Goal: Navigation & Orientation: Find specific page/section

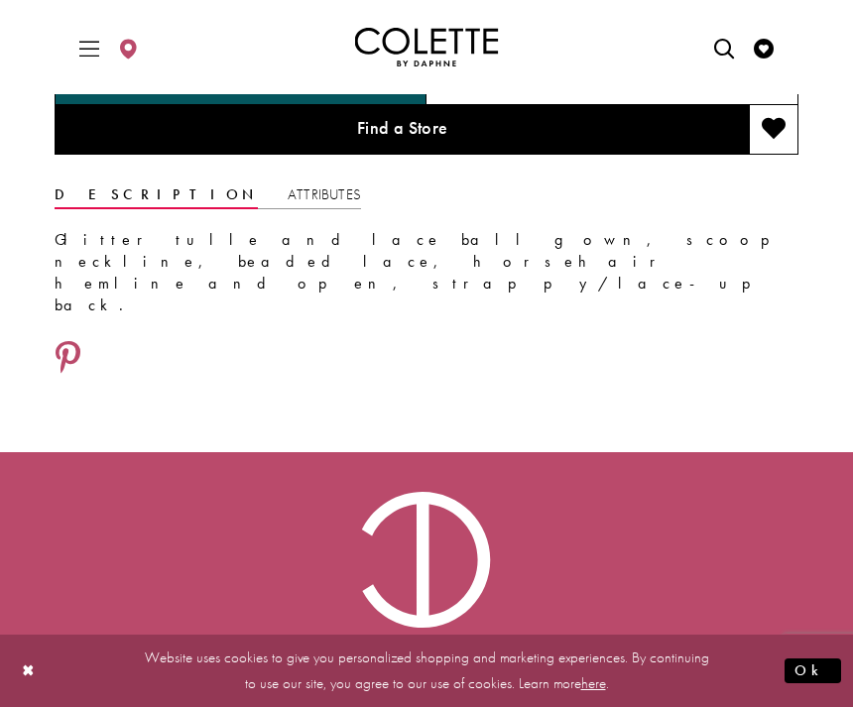
scroll to position [1331, 0]
click at [705, 106] on div "Size: 00 - 16" at bounding box center [612, 82] width 372 height 48
click at [610, 92] on h5 "00 - 16" at bounding box center [631, 82] width 55 height 20
click at [607, 92] on h5 "00 - 16" at bounding box center [631, 82] width 55 height 20
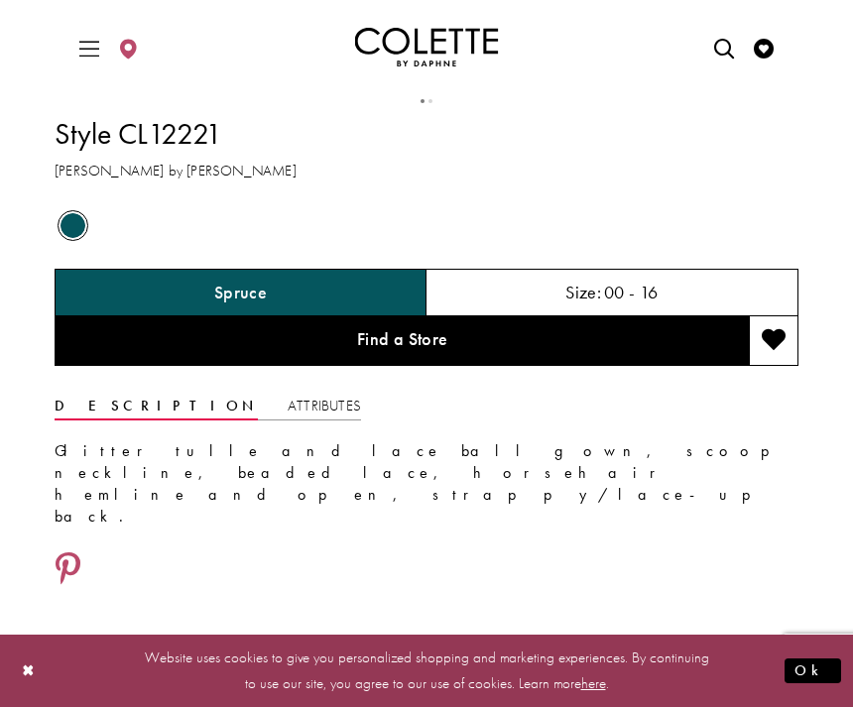
scroll to position [1122, 0]
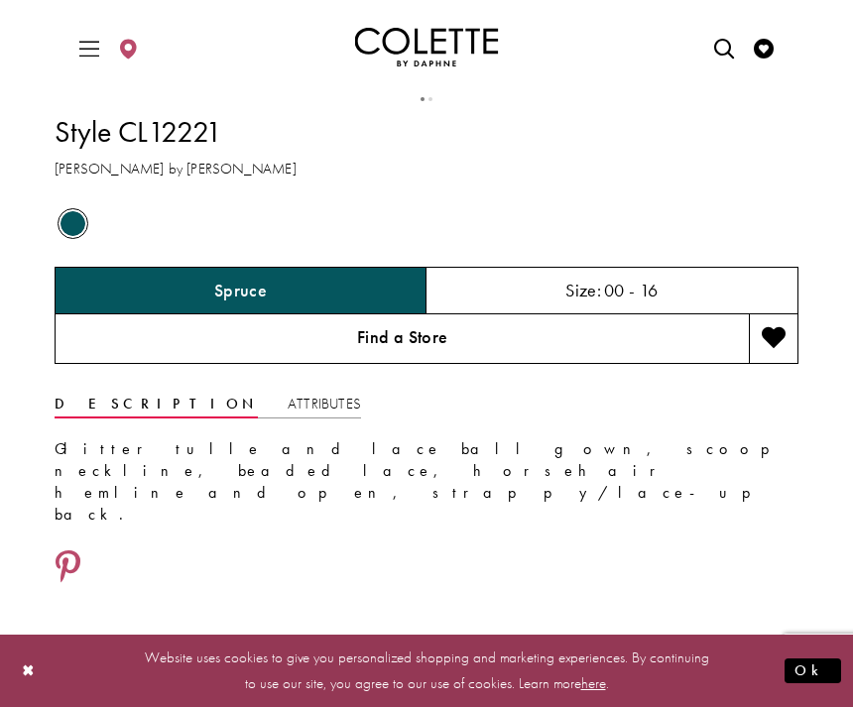
click at [594, 364] on link "Find a Store" at bounding box center [402, 339] width 694 height 50
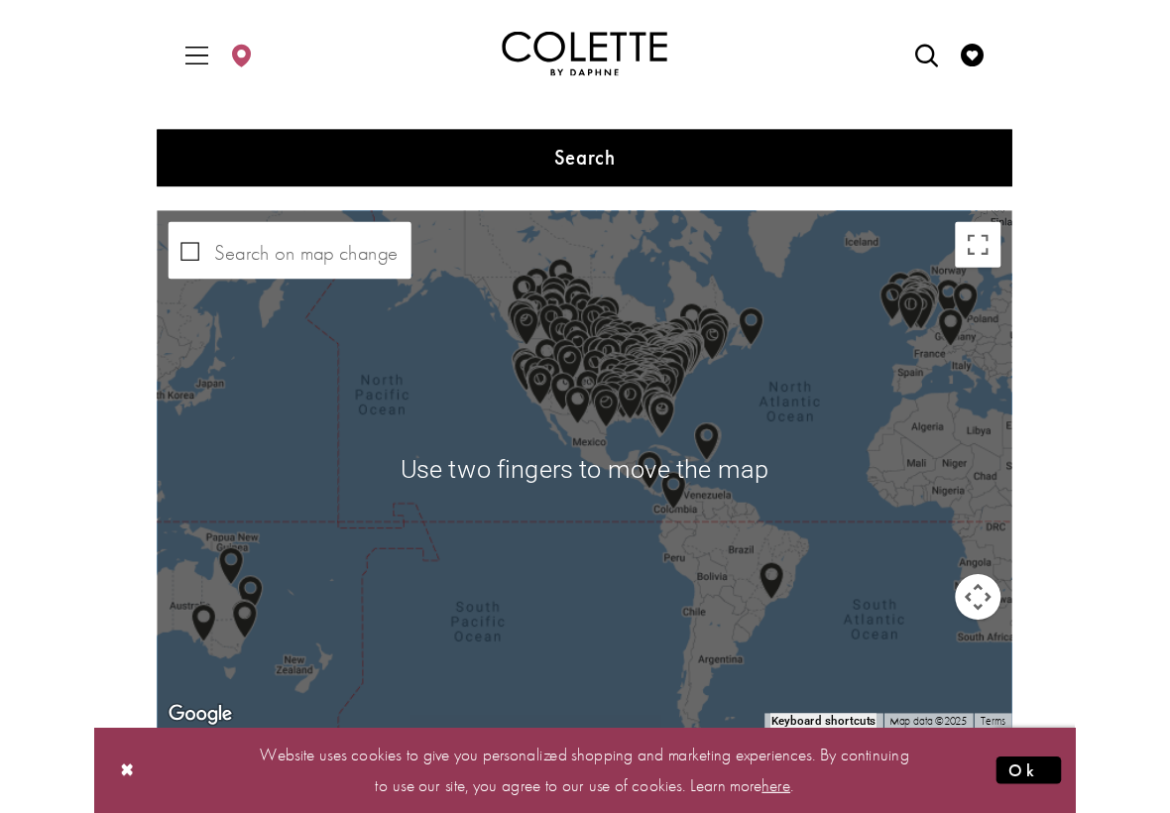
scroll to position [459, 0]
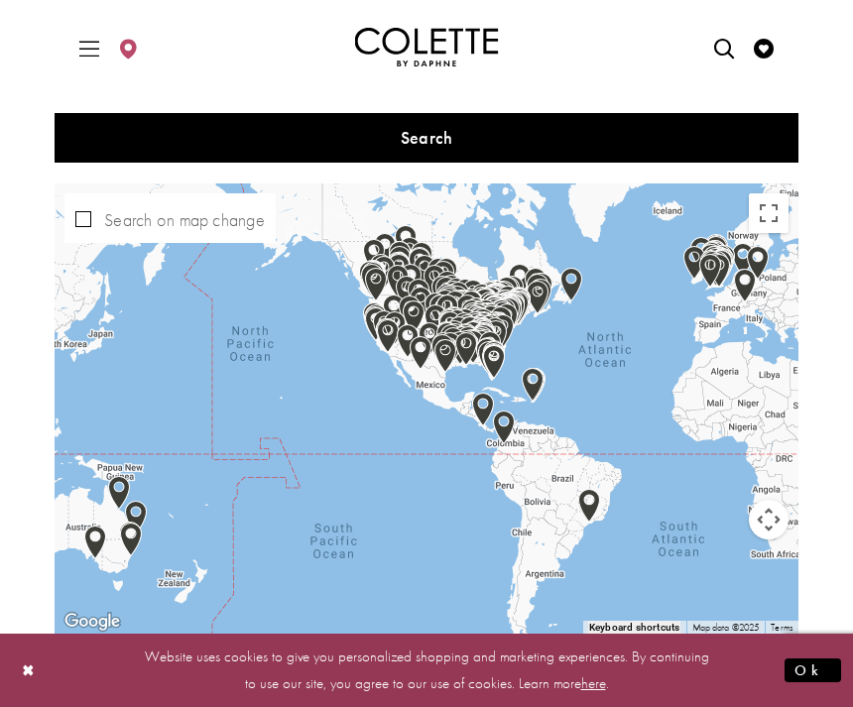
click at [764, 522] on button "Map camera controls" at bounding box center [769, 520] width 40 height 40
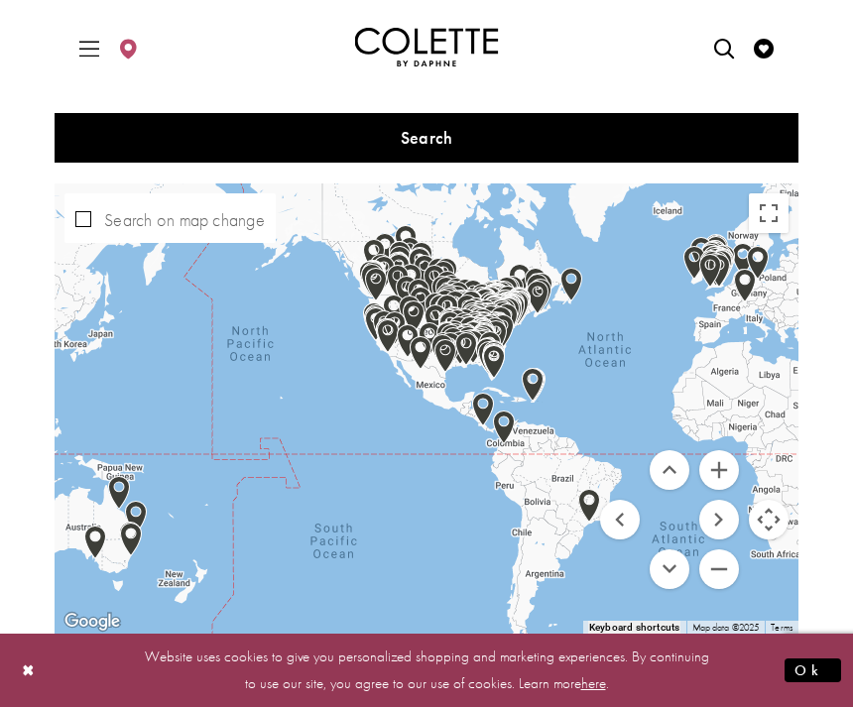
click at [766, 525] on button "Map camera controls" at bounding box center [769, 520] width 40 height 40
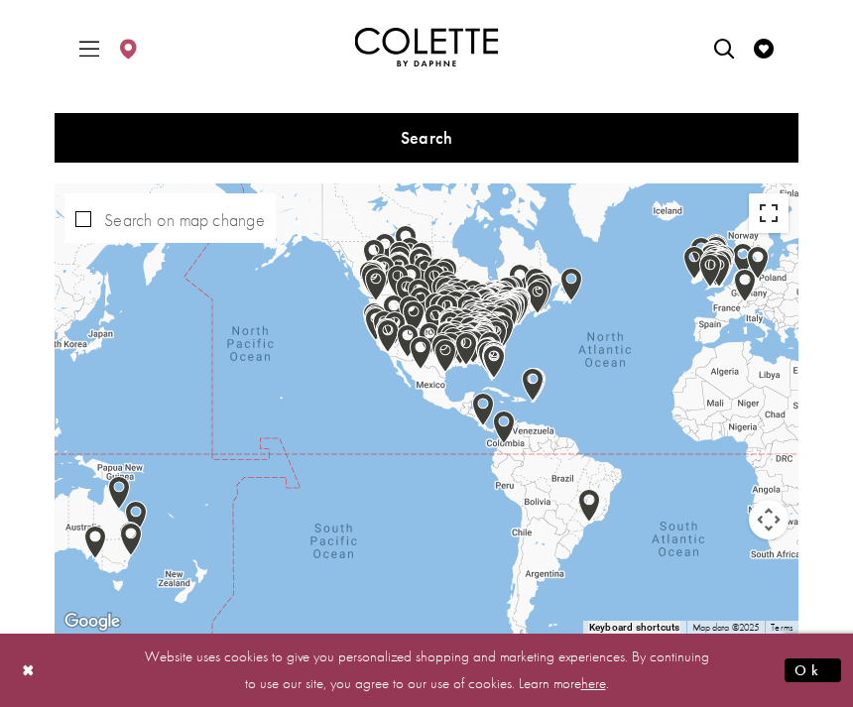
click at [770, 209] on button "Toggle fullscreen view" at bounding box center [769, 213] width 40 height 40
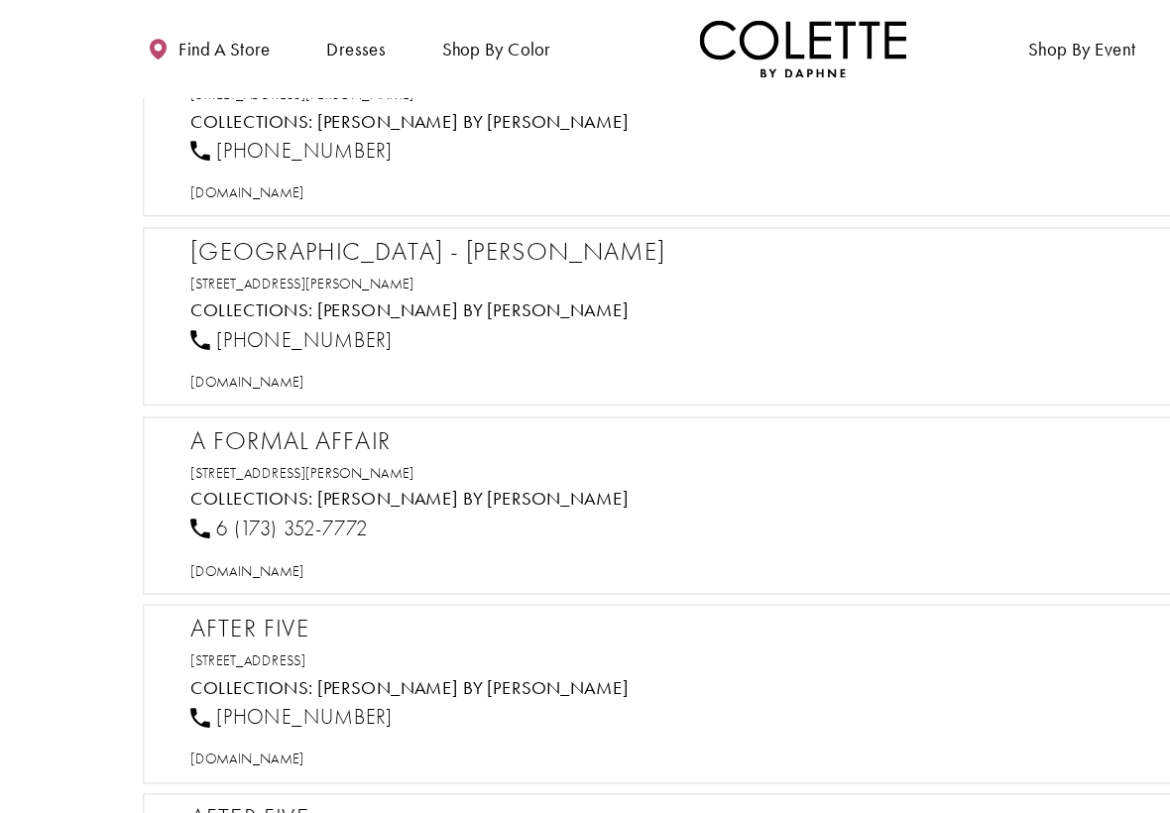
scroll to position [0, 0]
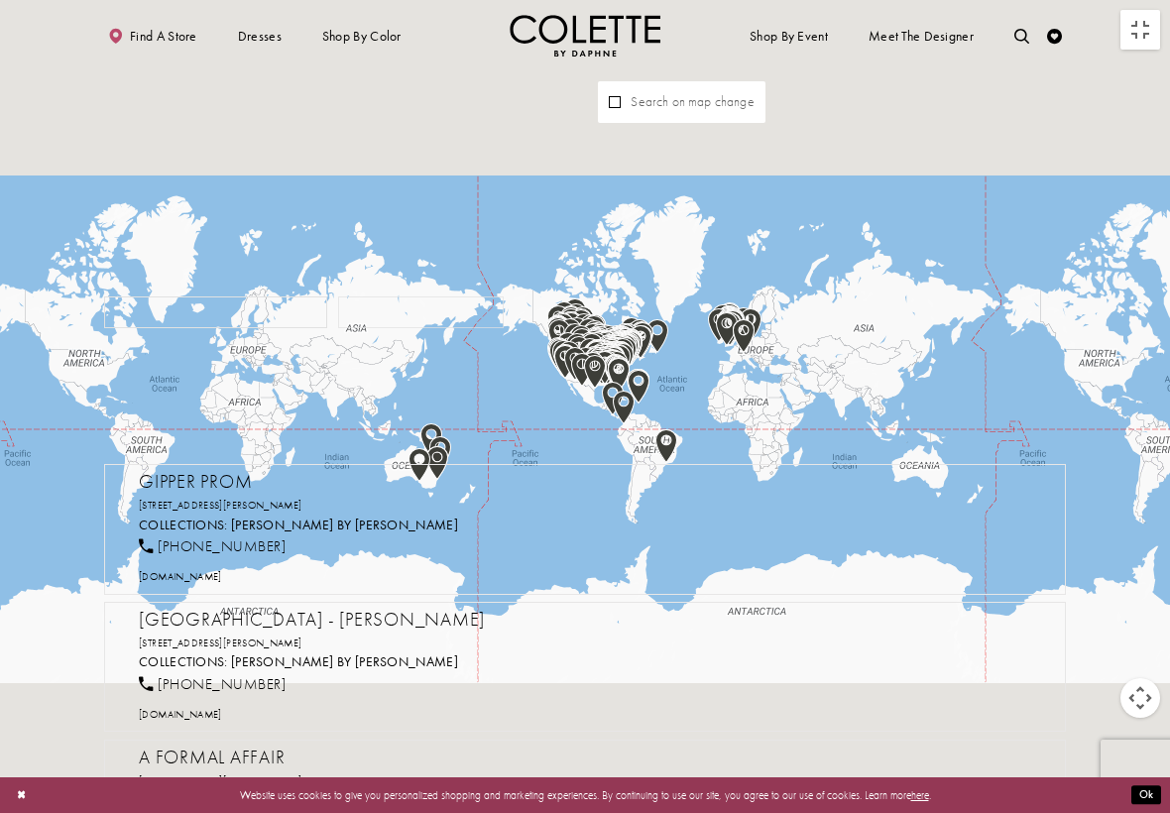
click at [852, 696] on button "Map camera controls" at bounding box center [1140, 698] width 40 height 40
click at [852, 703] on button "Map camera controls" at bounding box center [1140, 698] width 40 height 40
click at [852, 706] on button "Map camera controls" at bounding box center [1140, 698] width 40 height 40
click at [852, 642] on button "Move up" at bounding box center [1041, 649] width 40 height 40
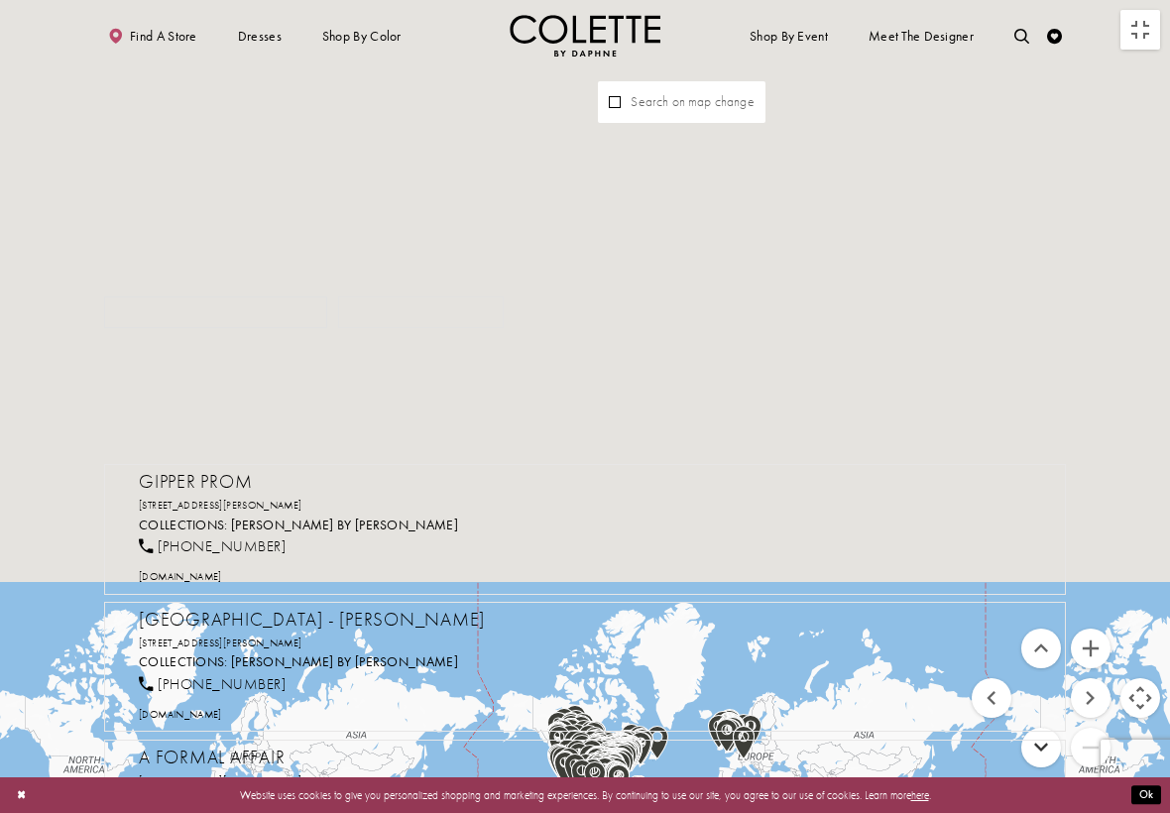
click at [852, 706] on button "Move down" at bounding box center [1041, 748] width 40 height 40
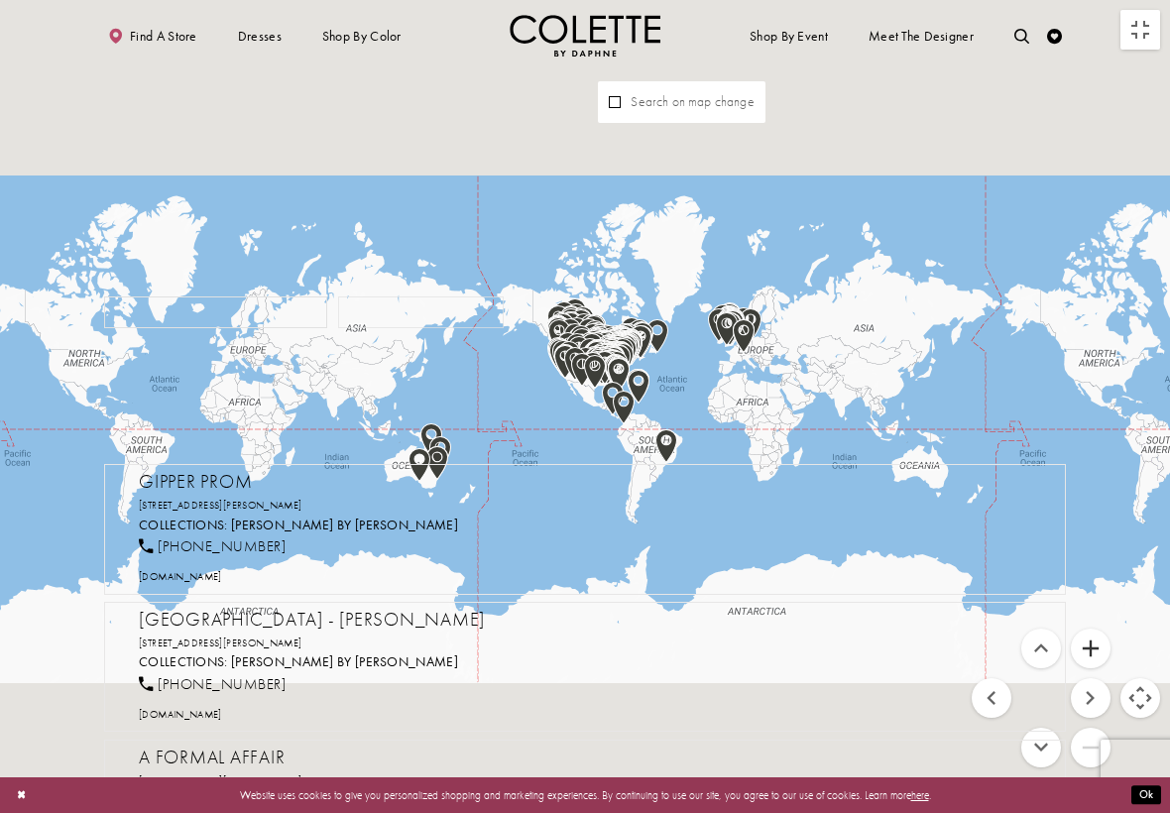
click at [852, 662] on button "Zoom in" at bounding box center [1091, 649] width 40 height 40
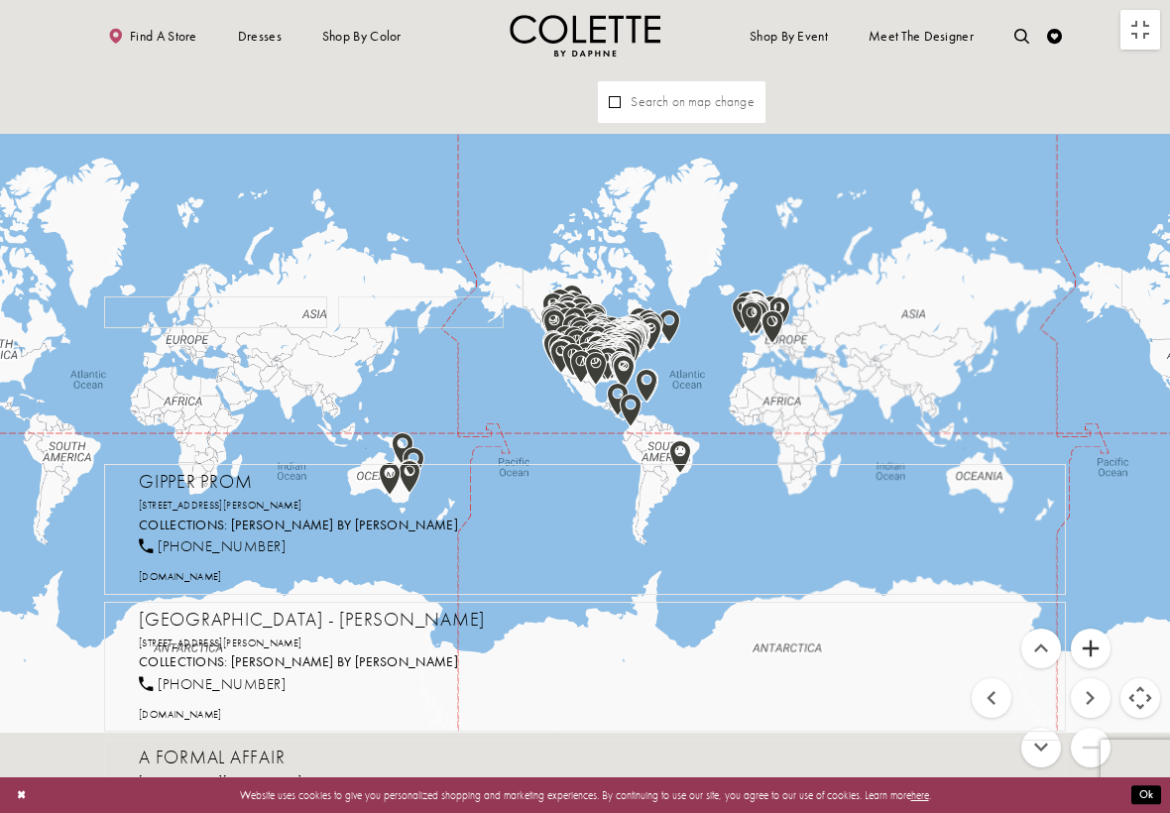
click at [852, 662] on button "Zoom in" at bounding box center [1091, 649] width 40 height 40
click at [852, 660] on button "Zoom in" at bounding box center [1091, 649] width 40 height 40
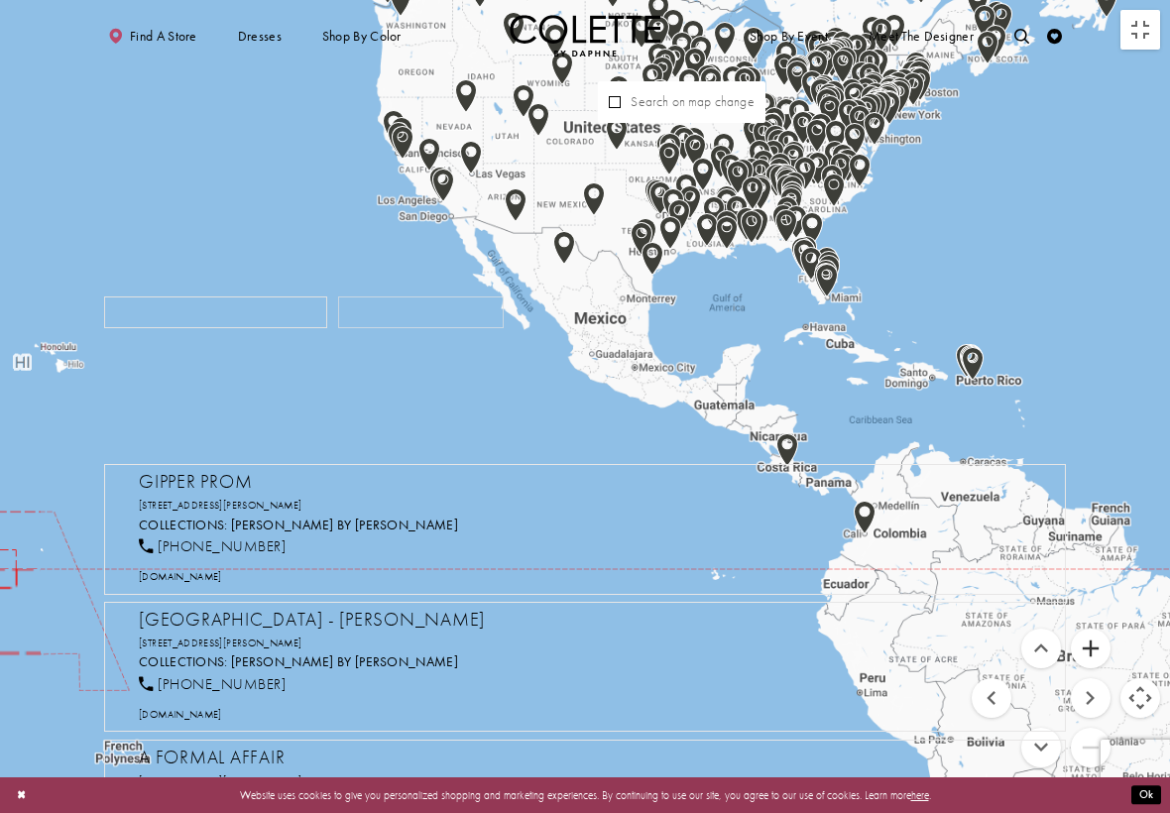
click at [852, 664] on button "Zoom in" at bounding box center [1091, 649] width 40 height 40
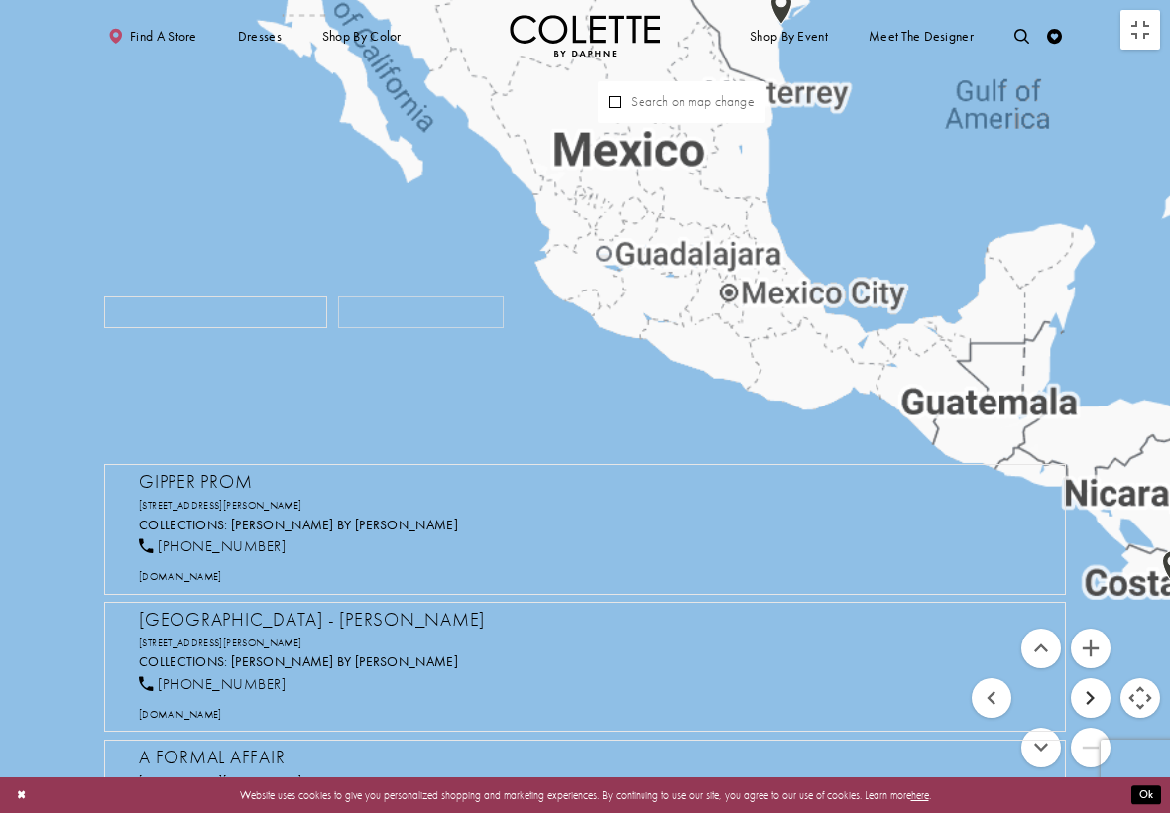
click at [852, 700] on button "Move right" at bounding box center [1091, 698] width 40 height 40
click at [852, 702] on button "Move right" at bounding box center [1091, 698] width 40 height 40
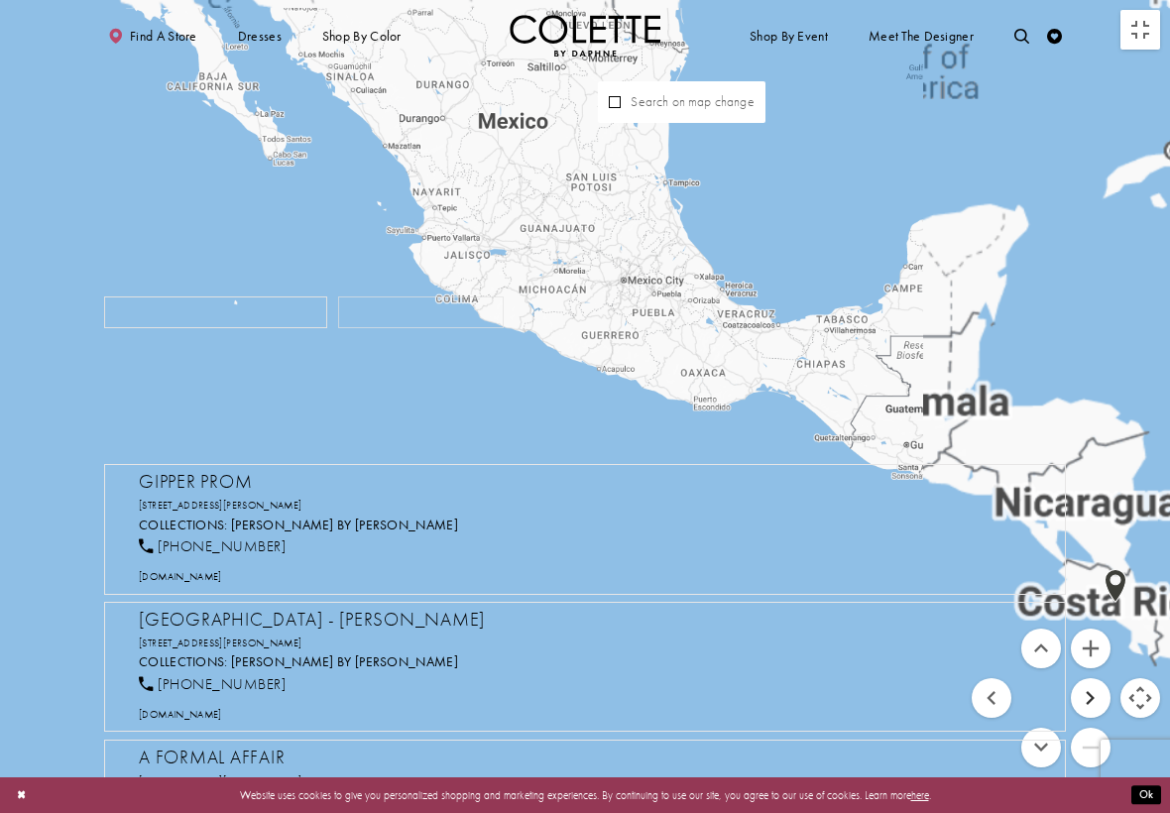
click at [852, 699] on button "Move right" at bounding box center [1091, 698] width 40 height 40
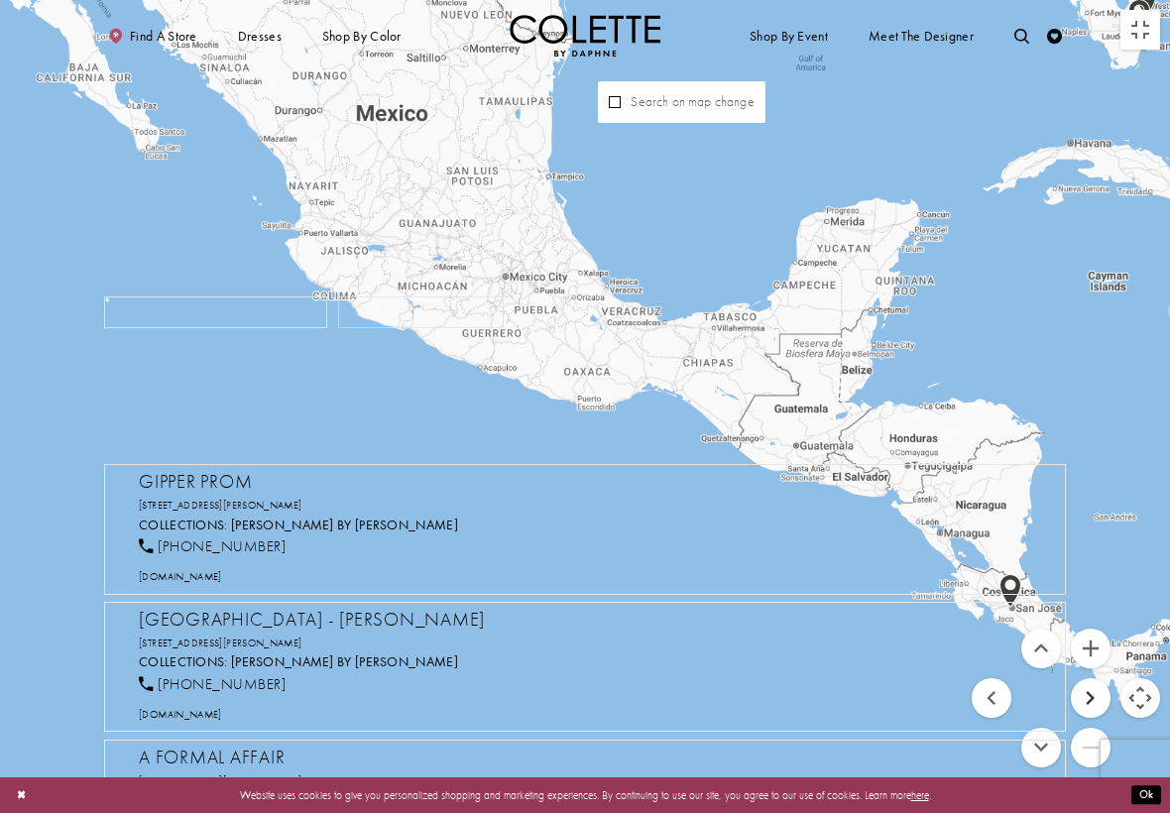
click at [852, 702] on button "Move right" at bounding box center [1091, 698] width 40 height 40
click at [852, 703] on button "Move right" at bounding box center [1091, 698] width 40 height 40
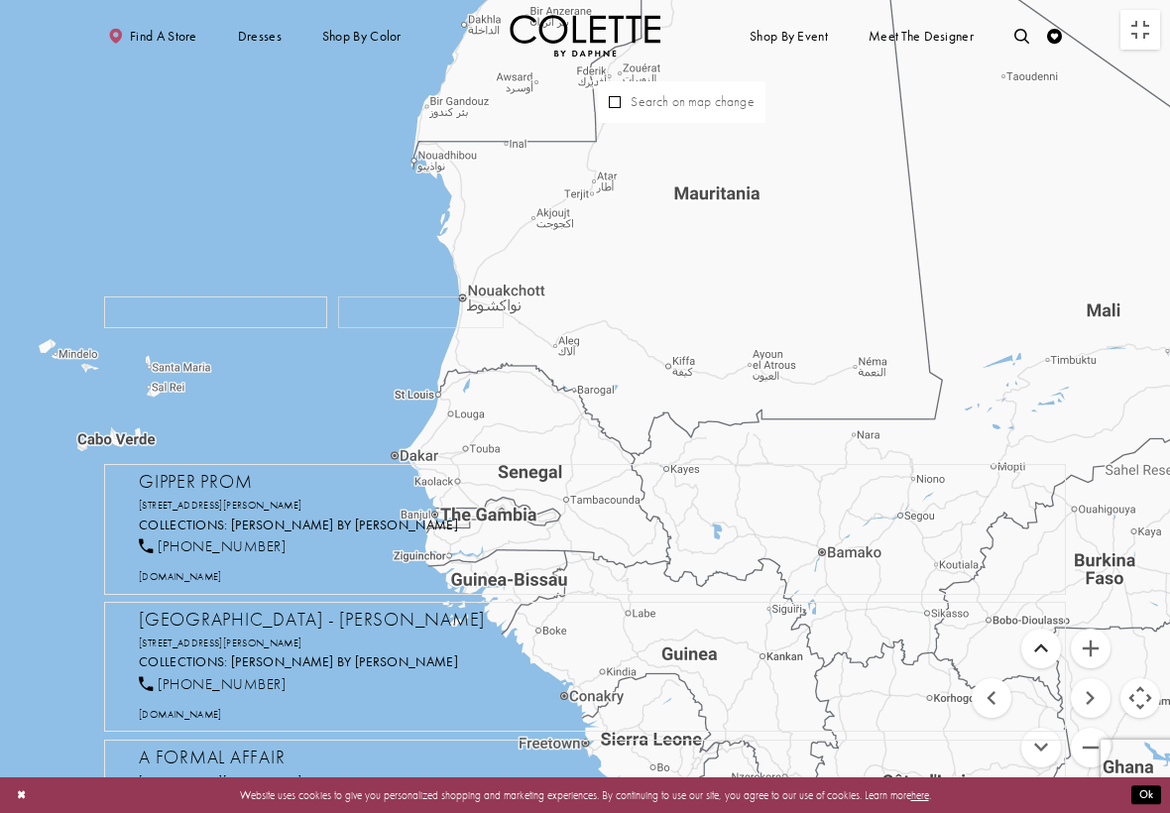
click at [852, 643] on button "Move up" at bounding box center [1041, 649] width 40 height 40
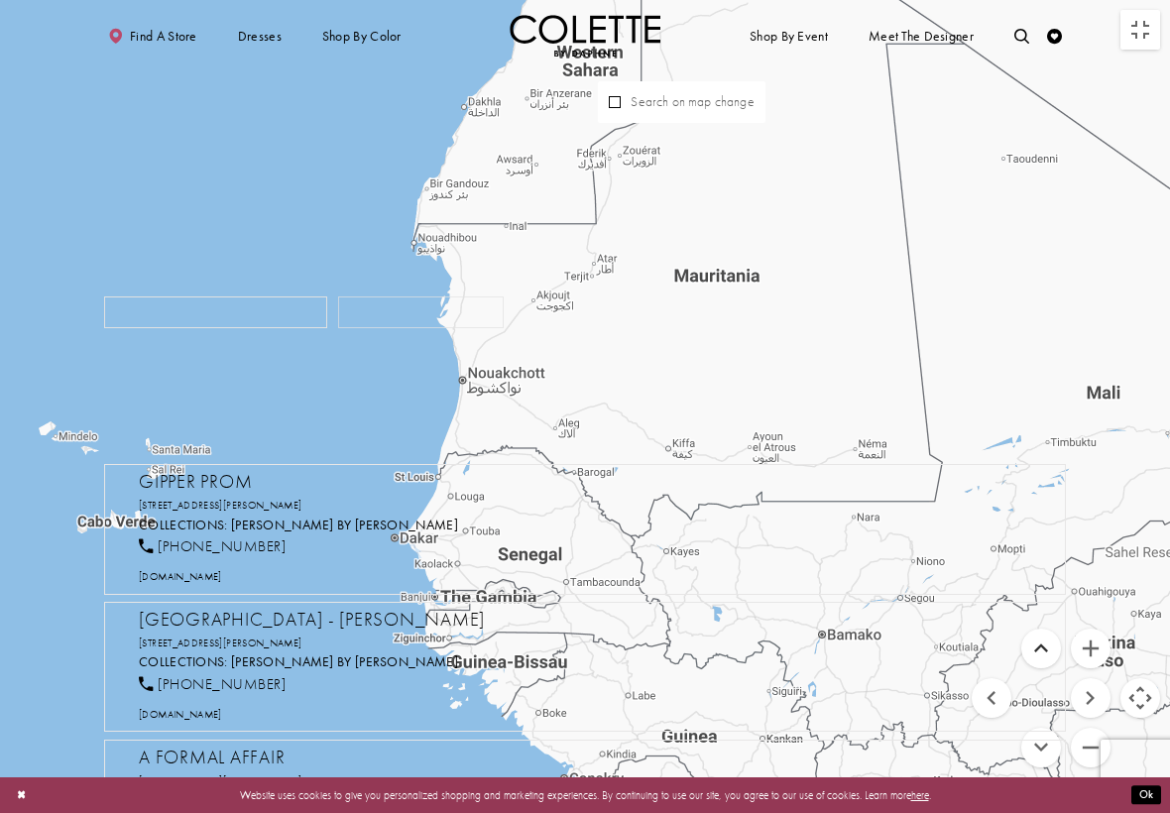
click at [852, 654] on button "Move up" at bounding box center [1041, 649] width 40 height 40
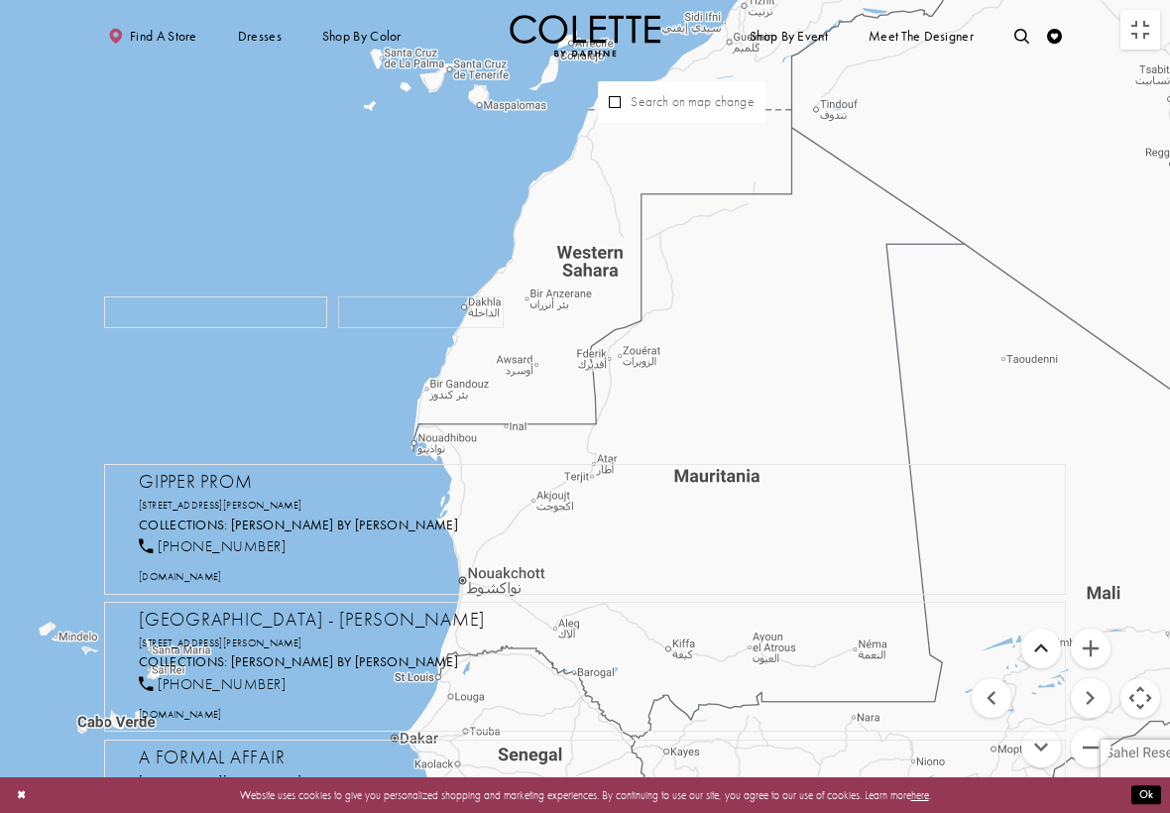
click at [852, 658] on button "Move up" at bounding box center [1041, 649] width 40 height 40
click at [852, 661] on button "Move up" at bounding box center [1041, 649] width 40 height 40
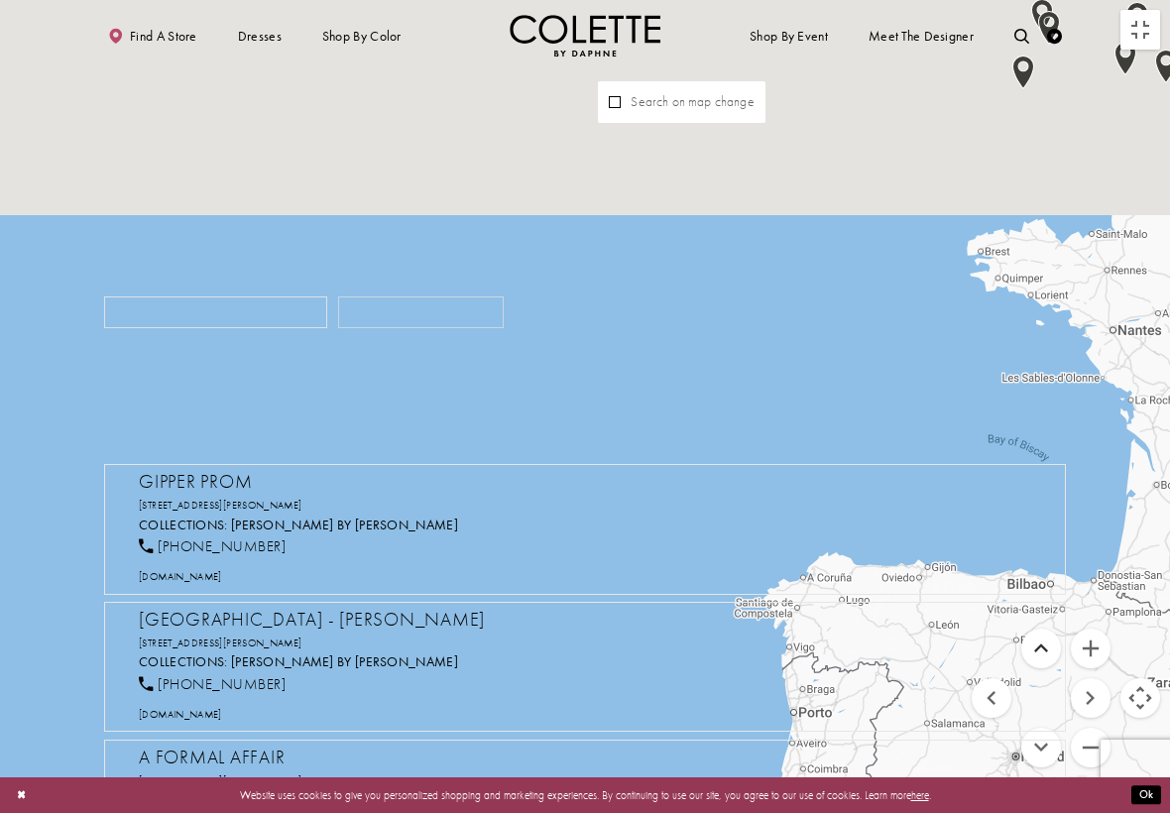
click at [852, 663] on button "Move up" at bounding box center [1041, 649] width 40 height 40
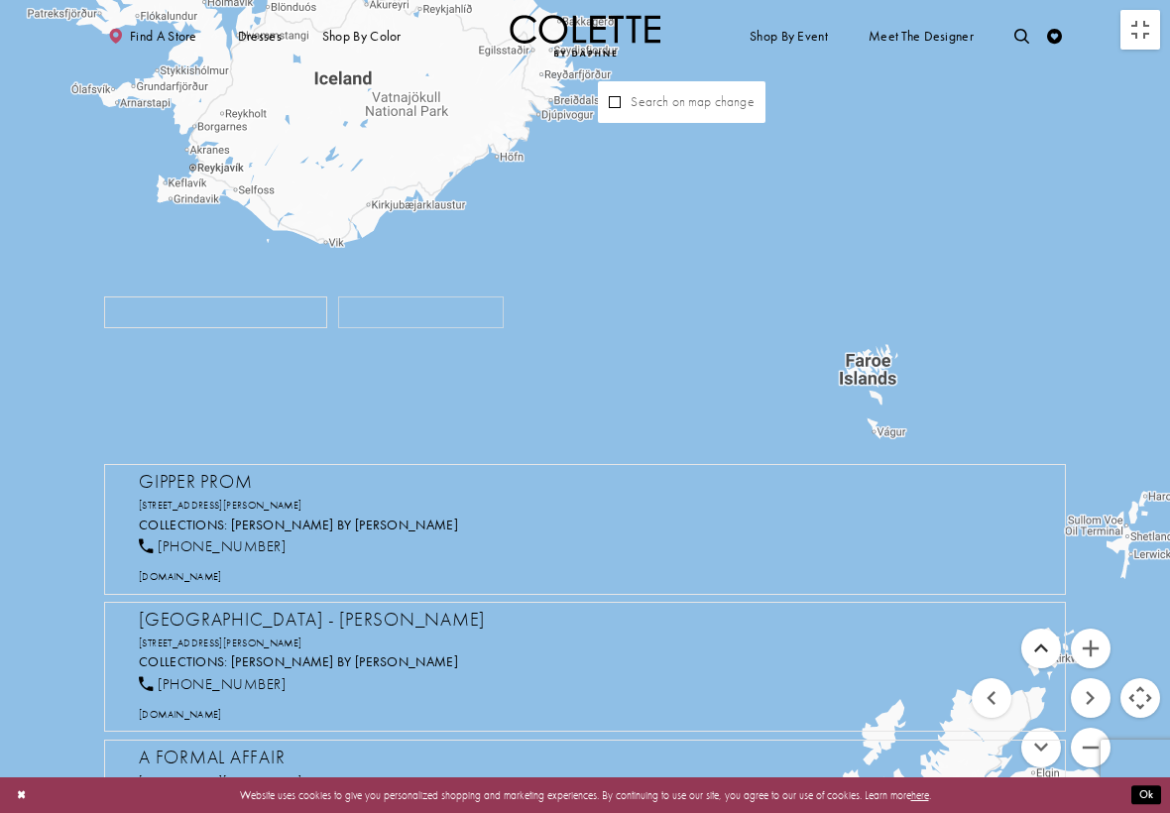
click at [852, 656] on button "Move up" at bounding box center [1041, 649] width 40 height 40
click at [852, 659] on button "Move up" at bounding box center [1041, 649] width 40 height 40
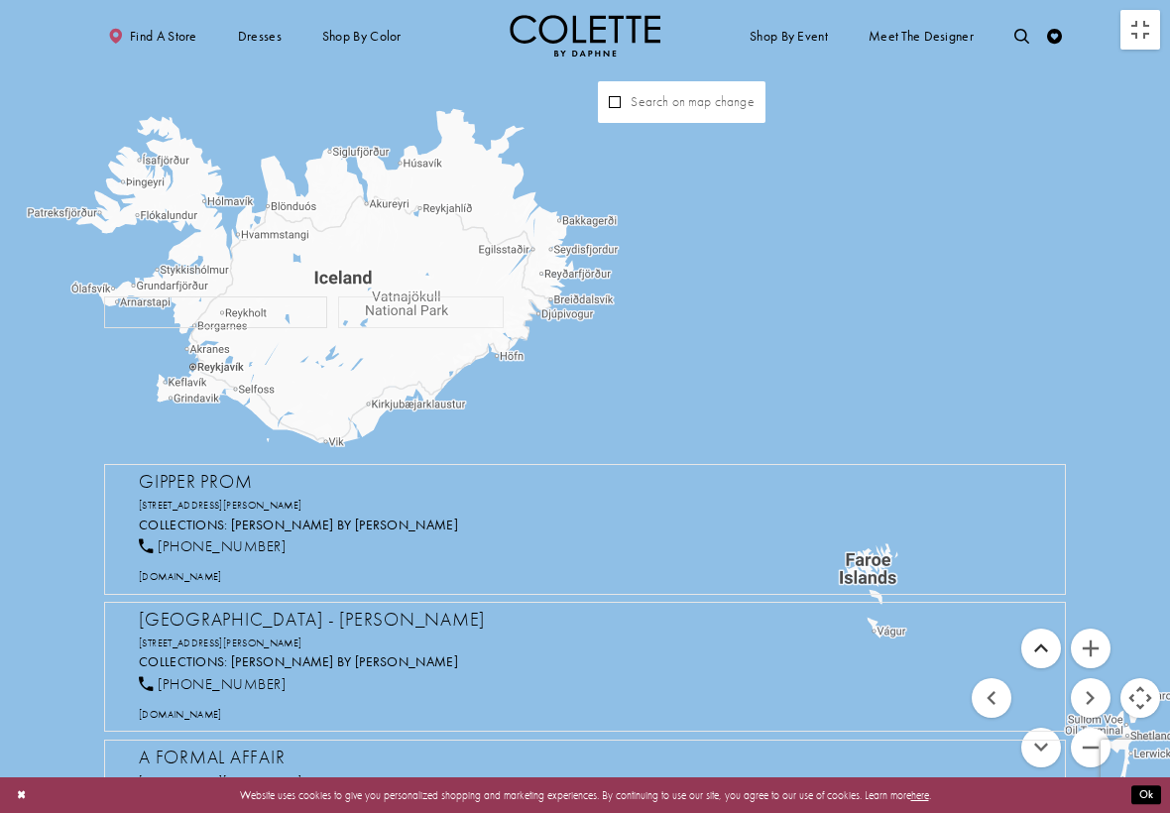
click at [852, 659] on button "Move up" at bounding box center [1041, 649] width 40 height 40
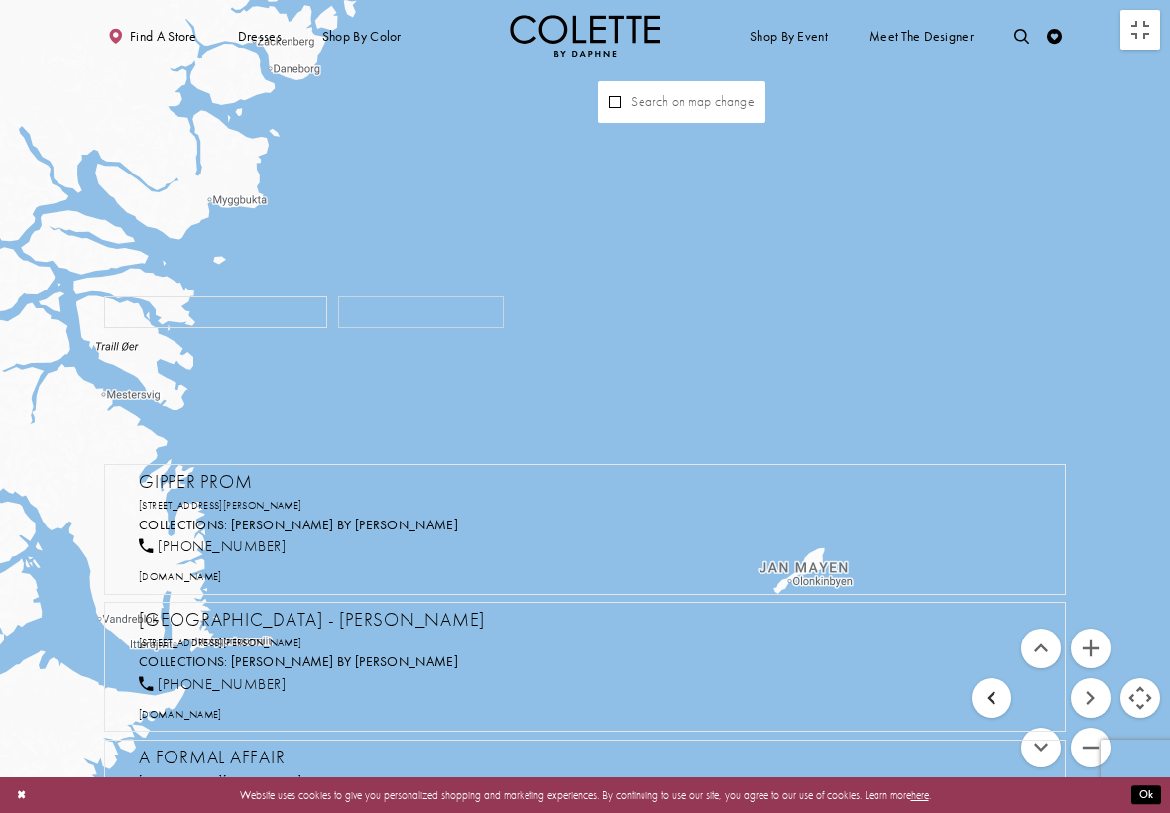
click at [852, 683] on button "Move left" at bounding box center [992, 698] width 40 height 40
click at [852, 696] on button "Move left" at bounding box center [992, 698] width 40 height 40
click at [852, 698] on button "Move left" at bounding box center [992, 698] width 40 height 40
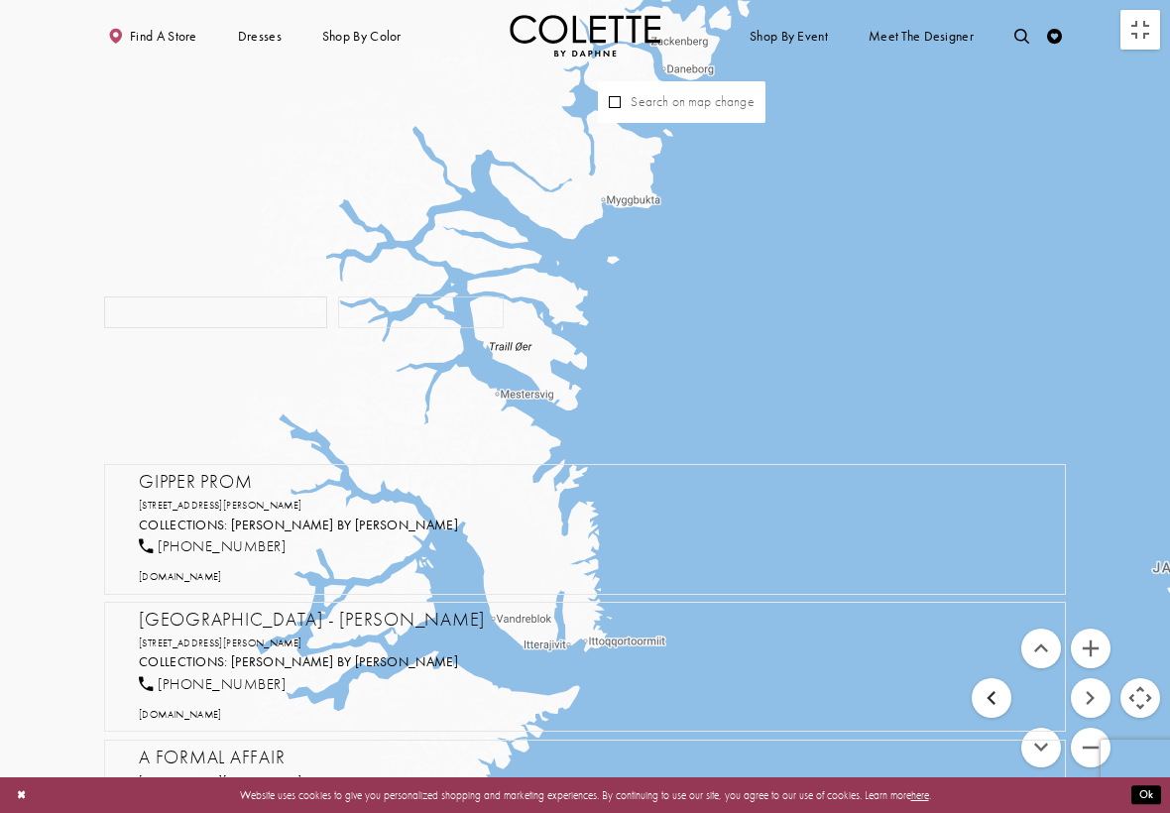
click at [852, 698] on button "Move left" at bounding box center [992, 698] width 40 height 40
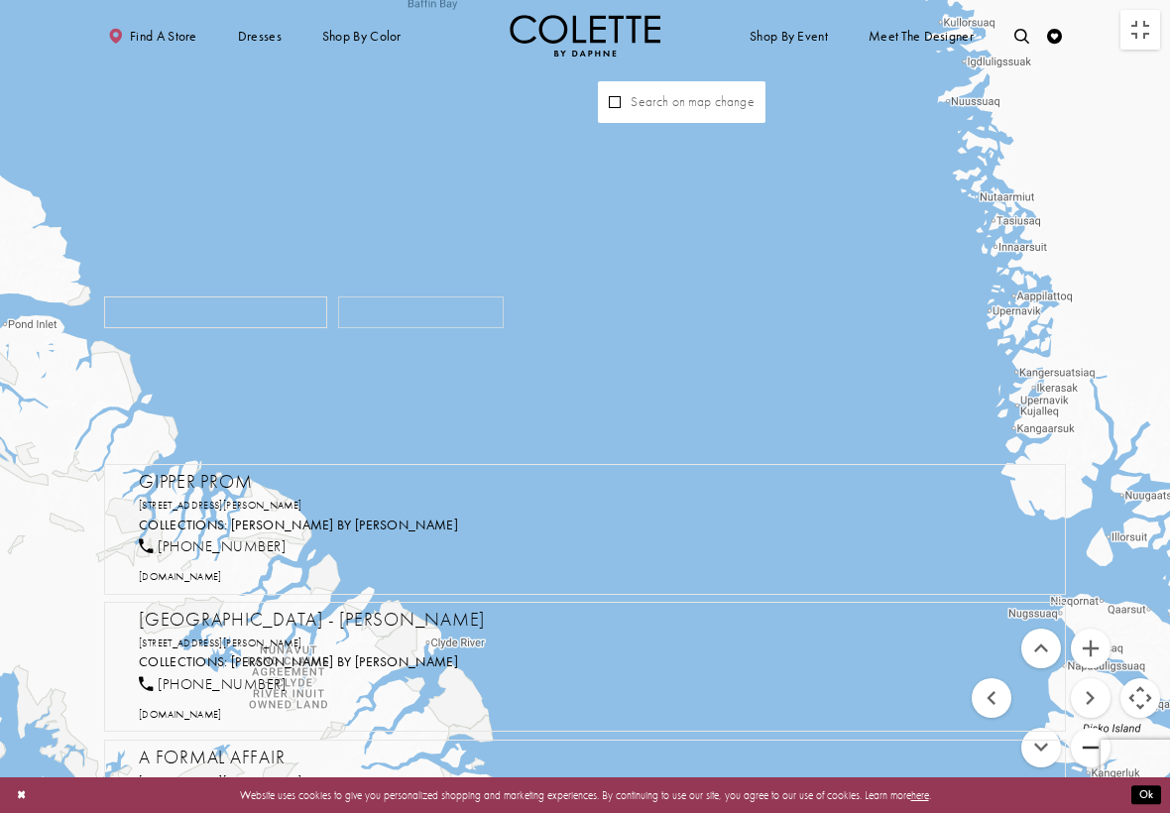
click at [852, 706] on button "Zoom out" at bounding box center [1091, 748] width 40 height 40
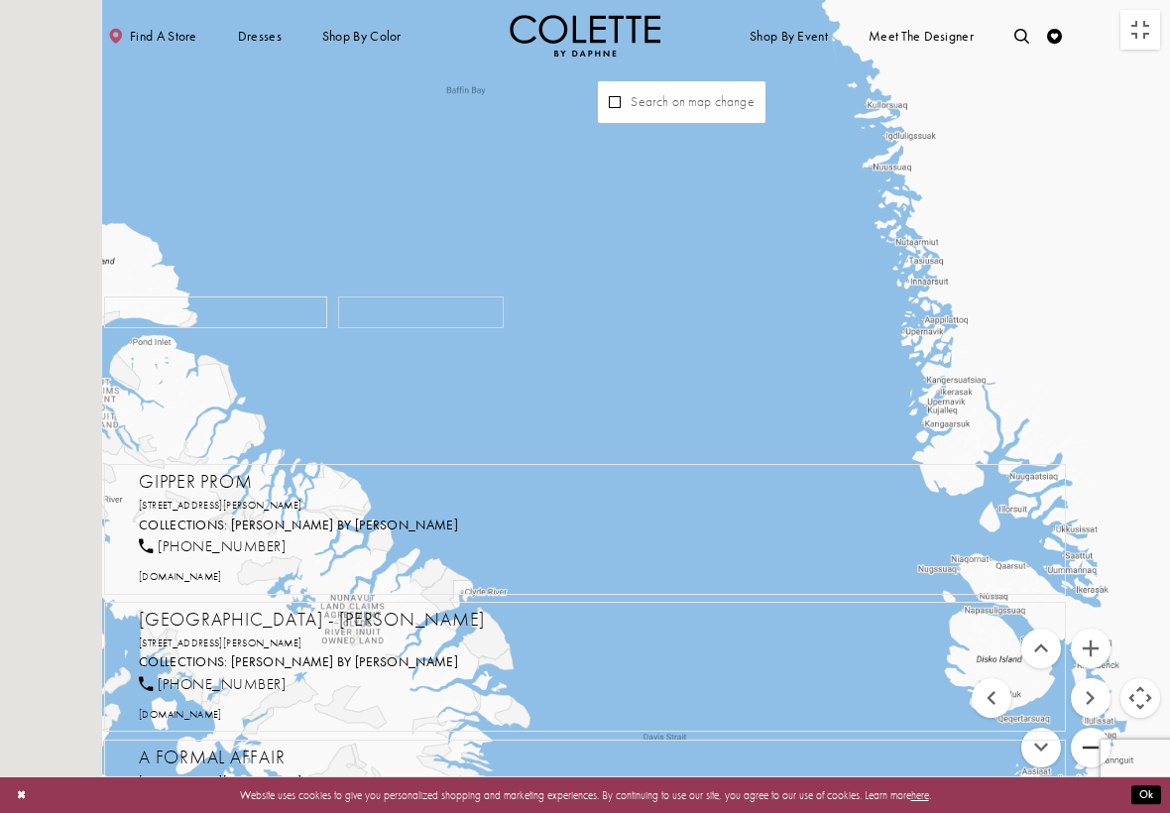
click at [852, 706] on button "Zoom out" at bounding box center [1091, 748] width 40 height 40
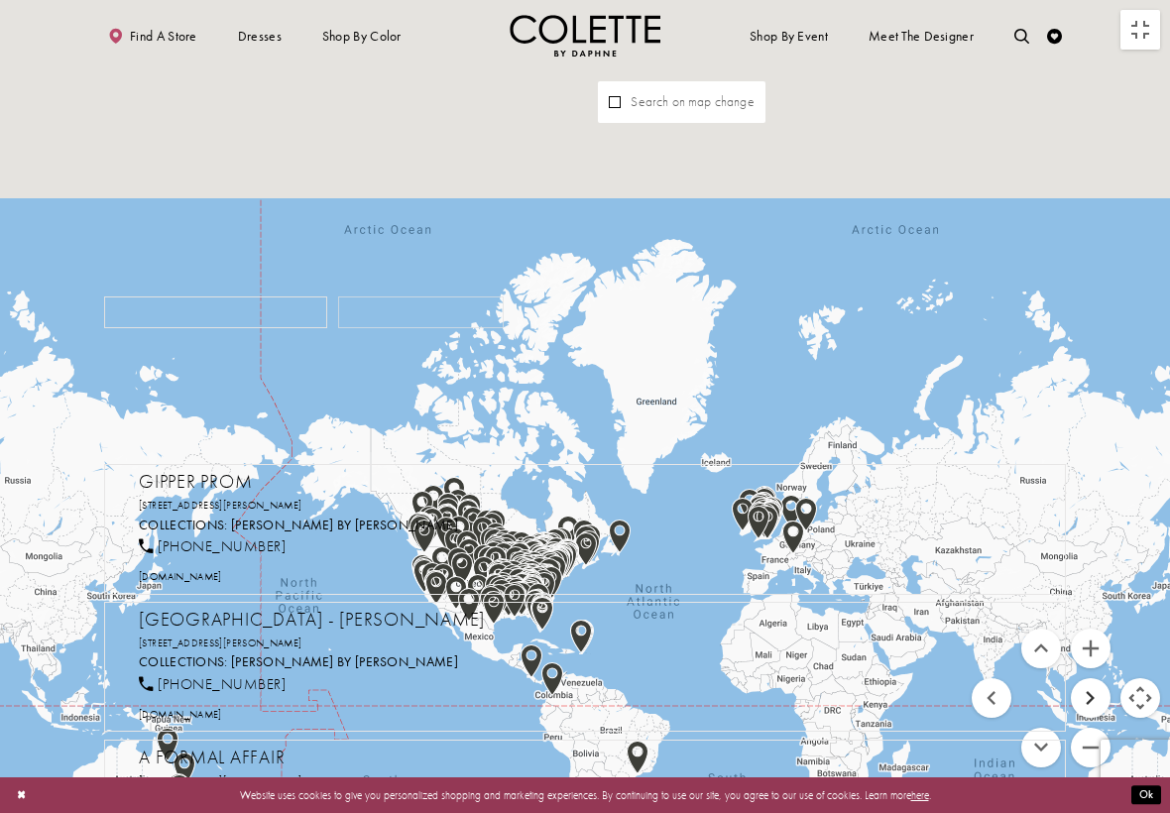
click at [852, 697] on button "Move right" at bounding box center [1091, 698] width 40 height 40
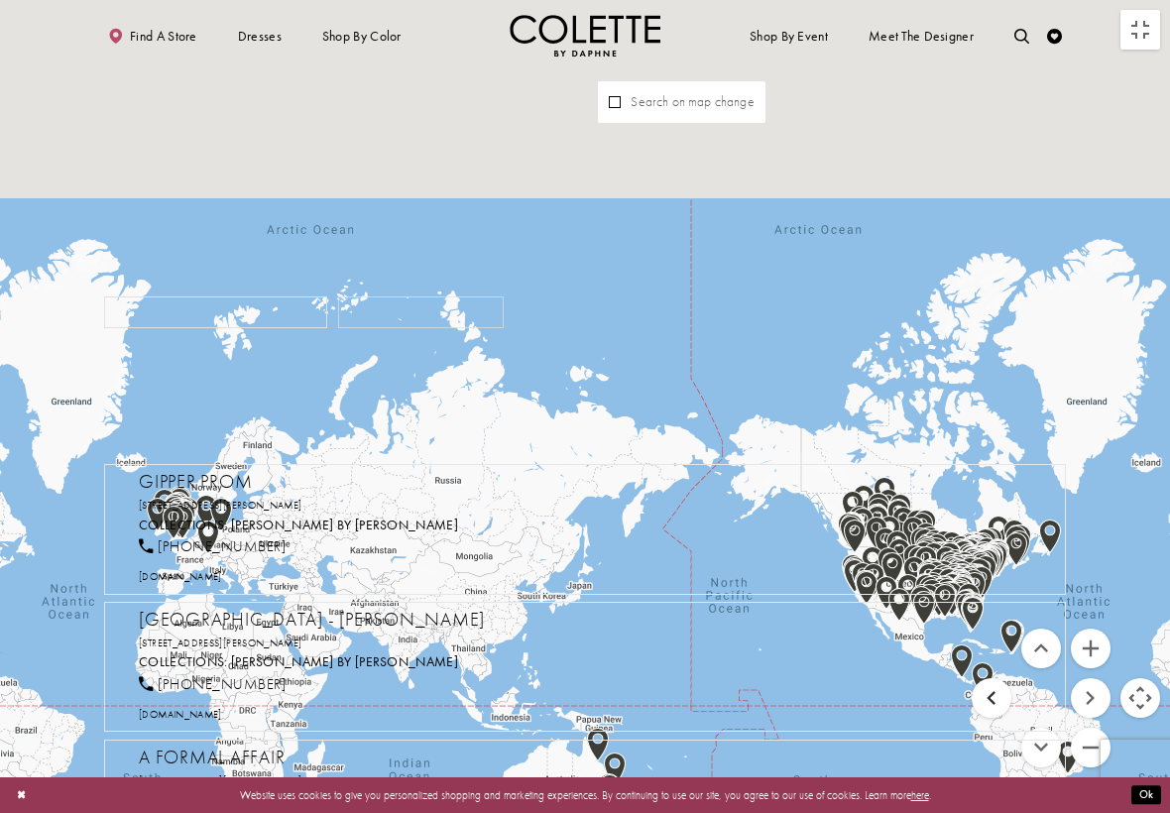
click at [852, 694] on button "Move left" at bounding box center [992, 698] width 40 height 40
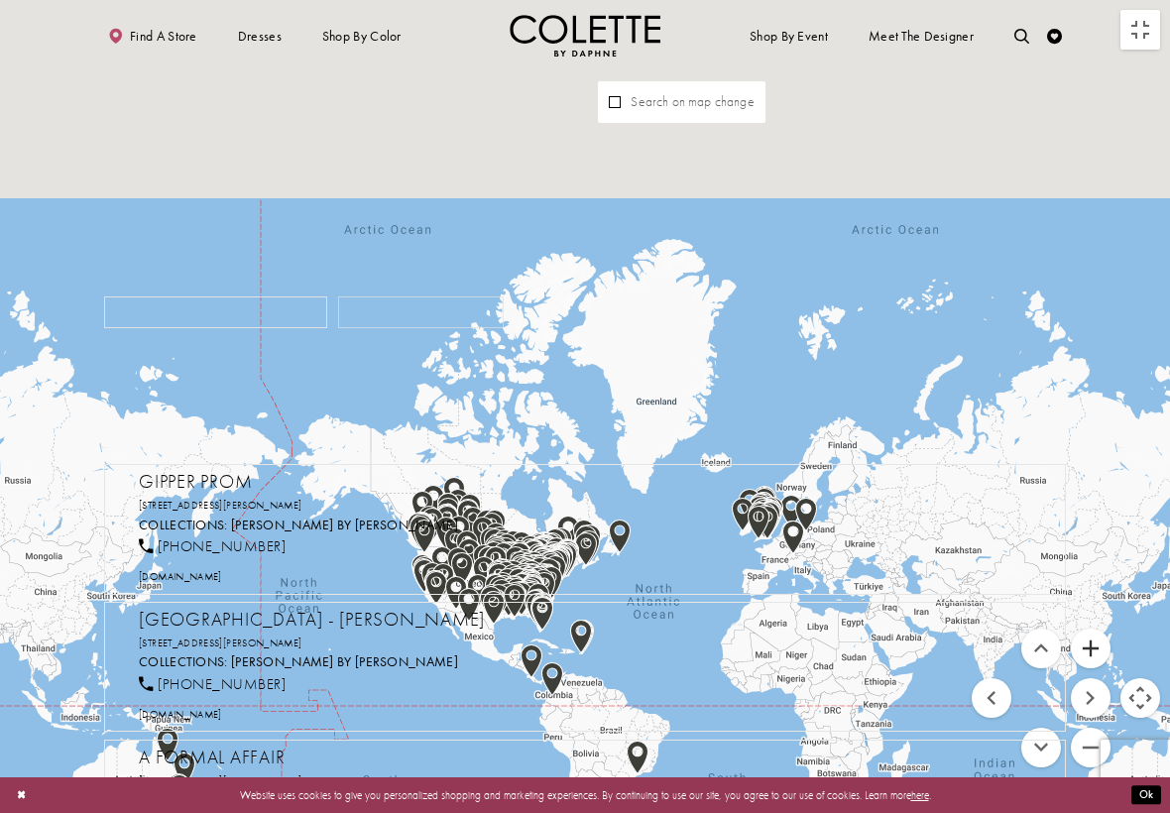
click at [852, 650] on button "Zoom in" at bounding box center [1091, 649] width 40 height 40
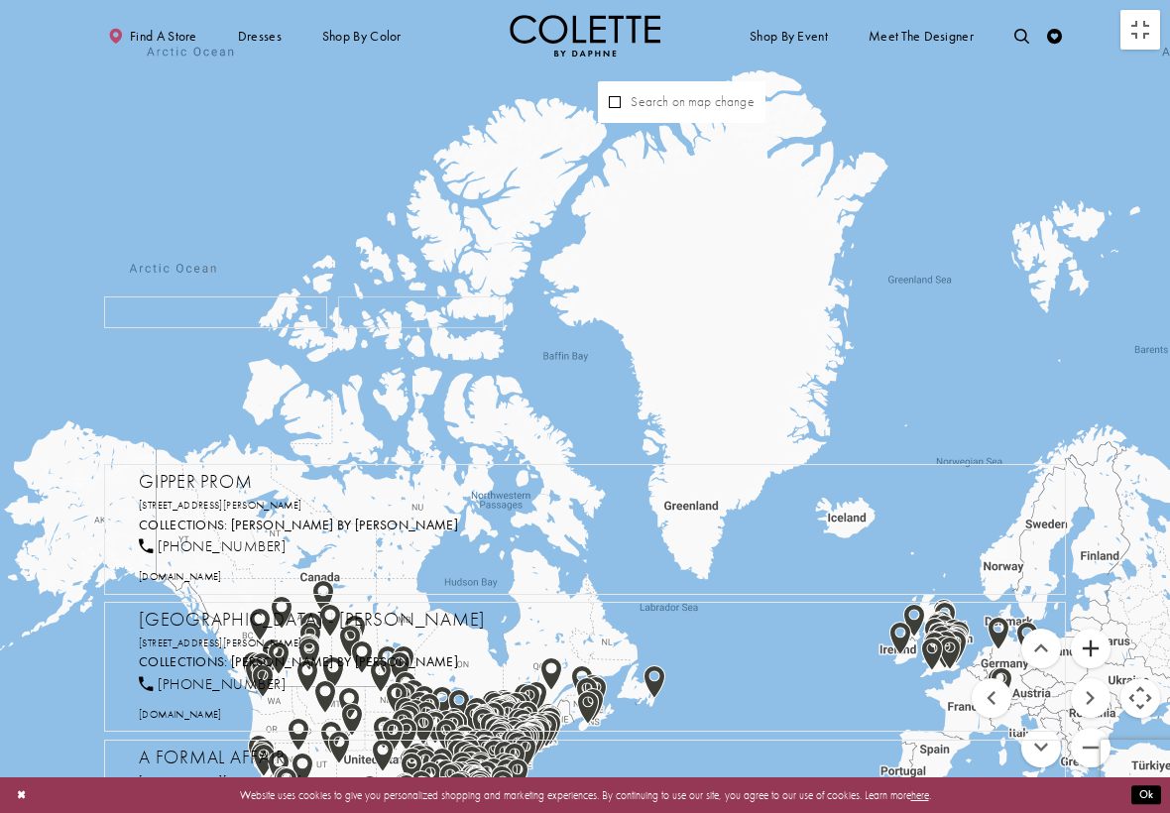
click at [852, 644] on button "Zoom in" at bounding box center [1091, 649] width 40 height 40
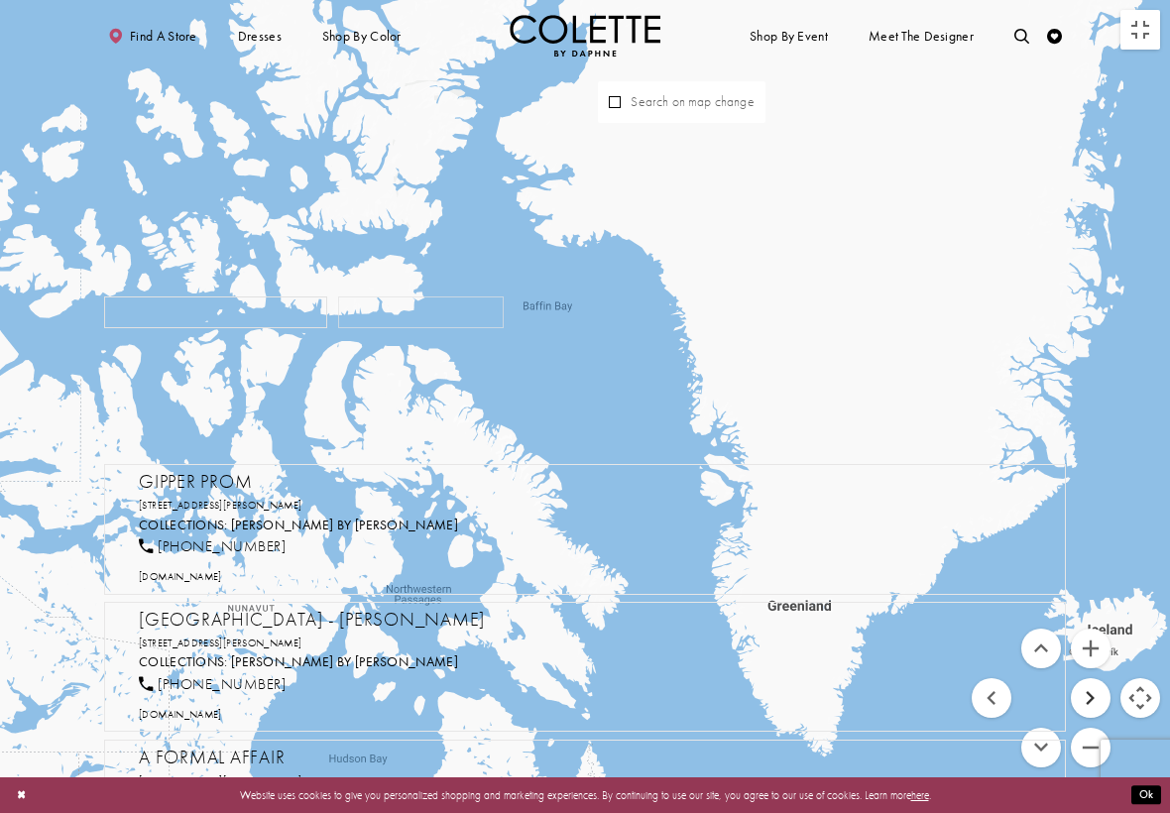
click at [852, 694] on button "Move right" at bounding box center [1091, 698] width 40 height 40
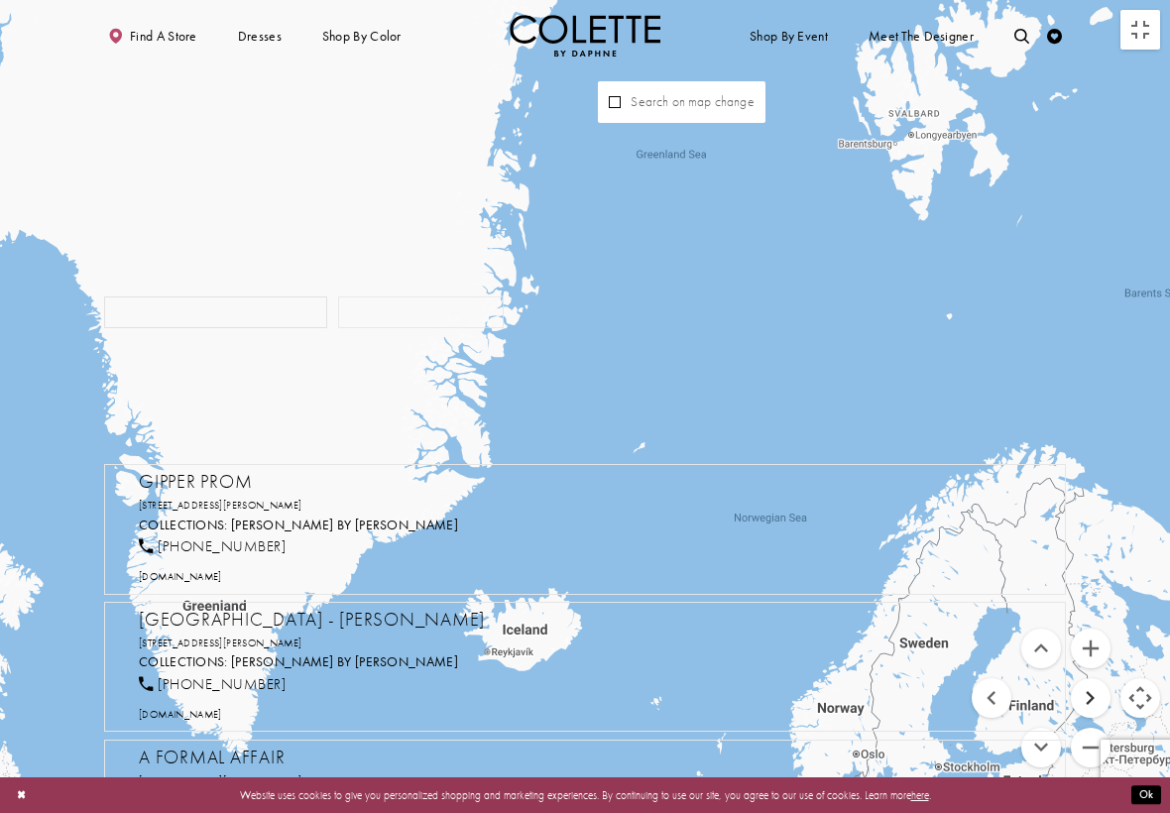
click at [852, 702] on button "Move right" at bounding box center [1091, 698] width 40 height 40
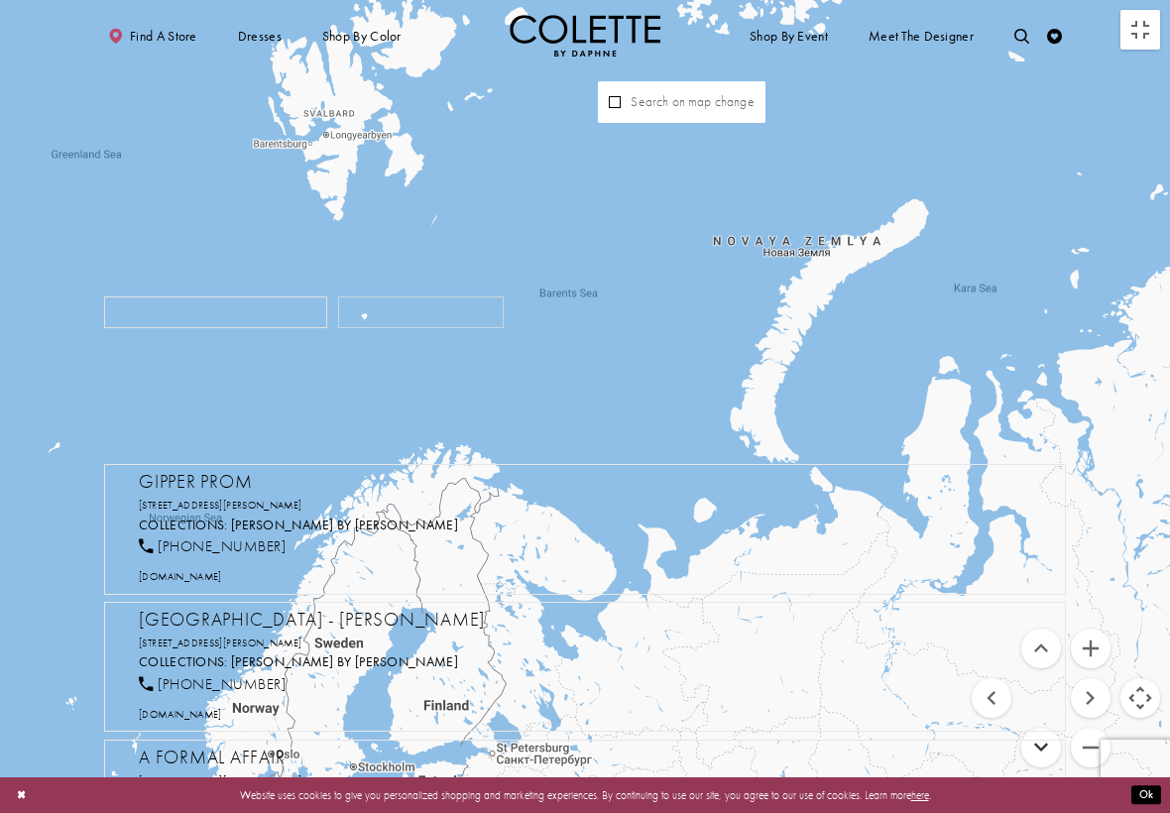
click at [852, 706] on button "Move down" at bounding box center [1041, 748] width 40 height 40
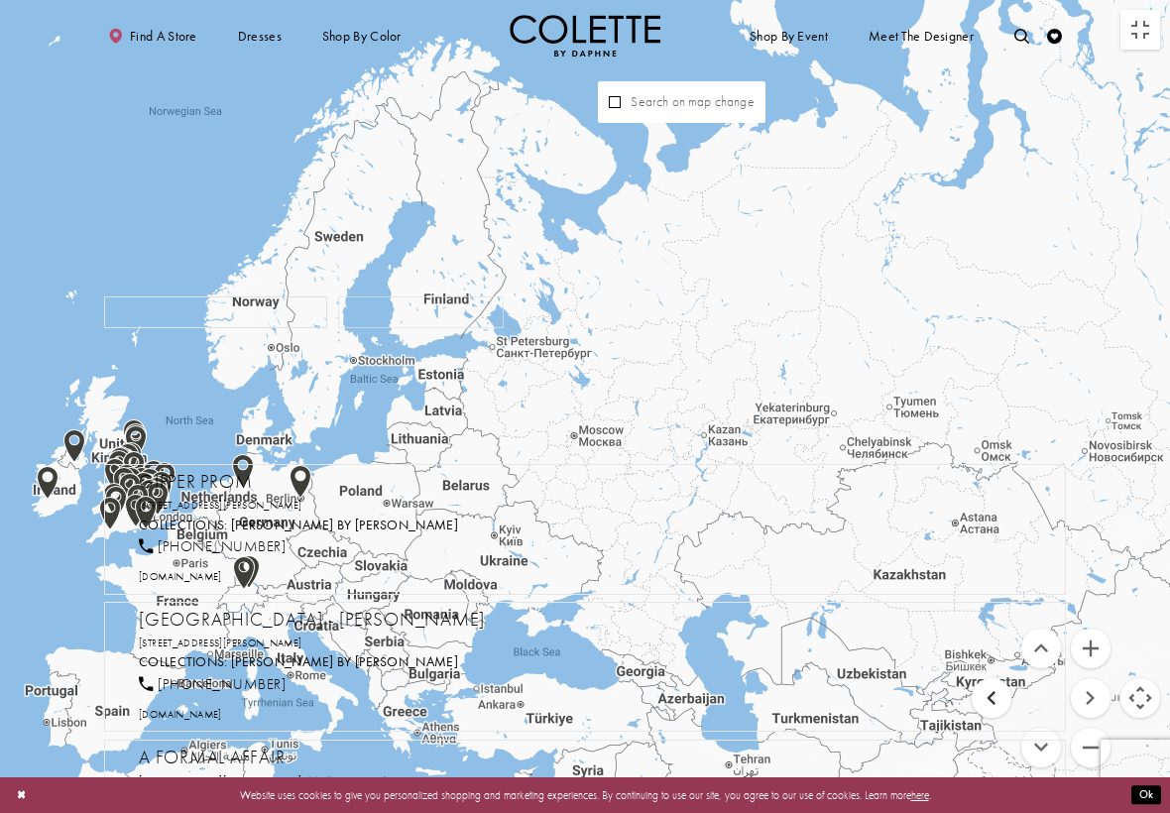
click at [852, 690] on button "Move left" at bounding box center [992, 698] width 40 height 40
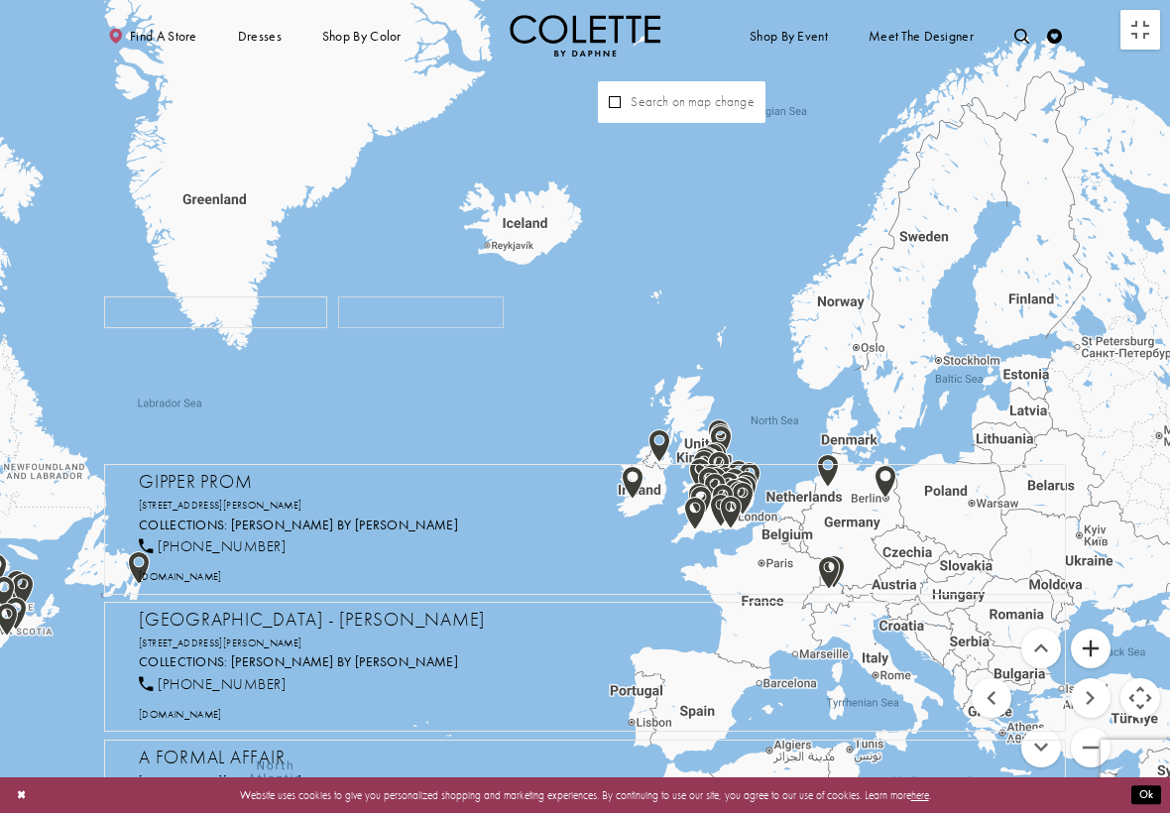
click at [852, 644] on button "Zoom in" at bounding box center [1091, 649] width 40 height 40
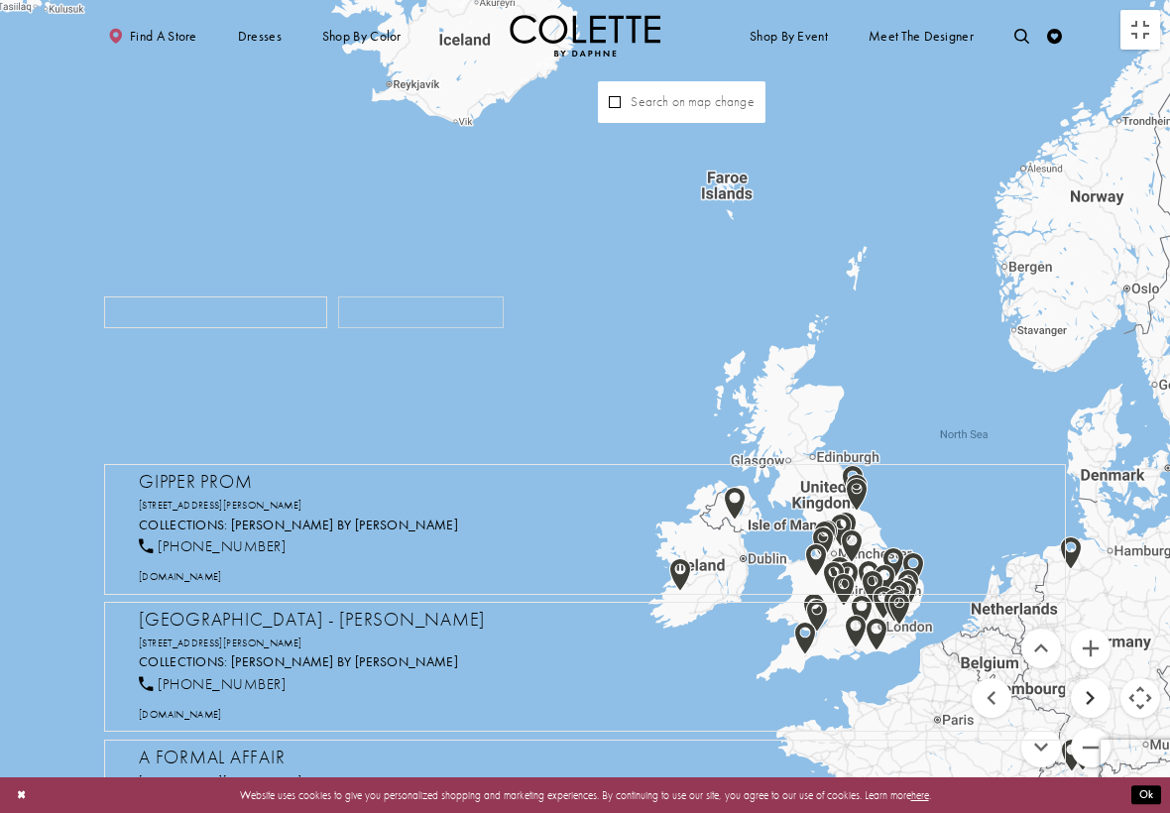
click at [852, 706] on button "Move right" at bounding box center [1091, 698] width 40 height 40
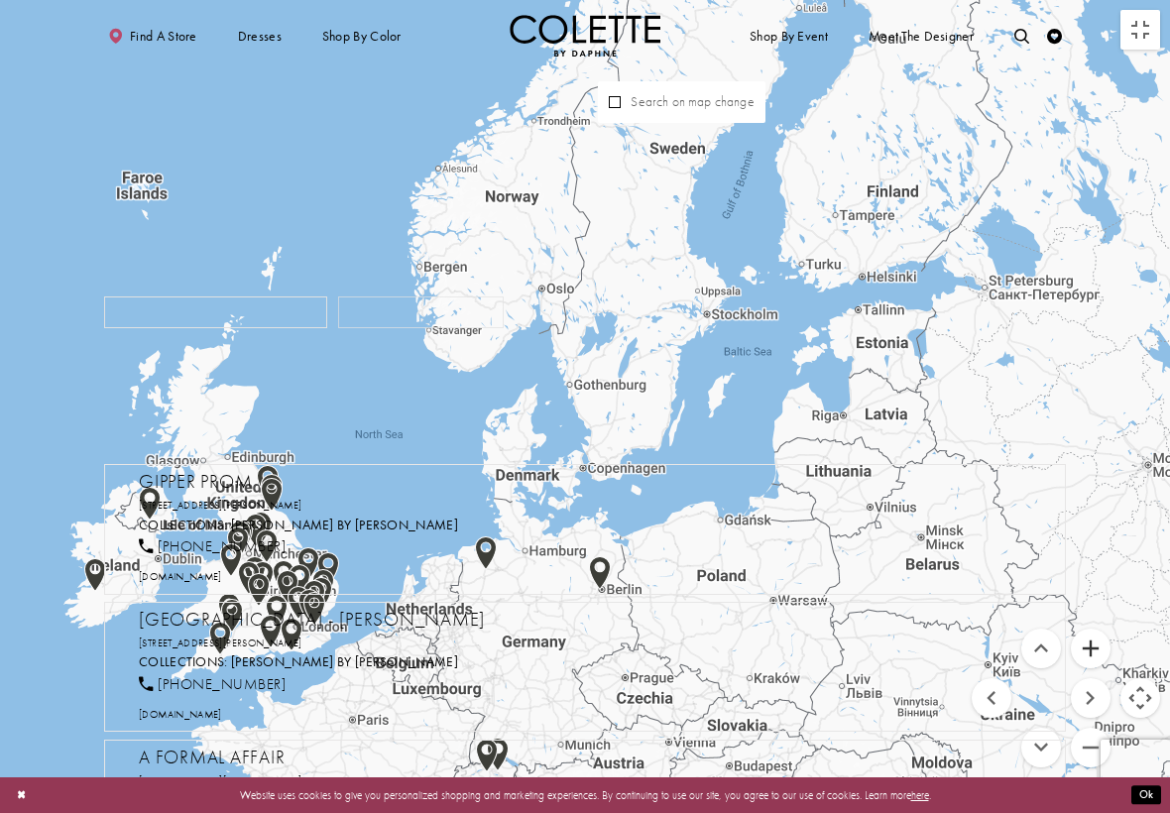
click at [852, 651] on button "Zoom in" at bounding box center [1091, 649] width 40 height 40
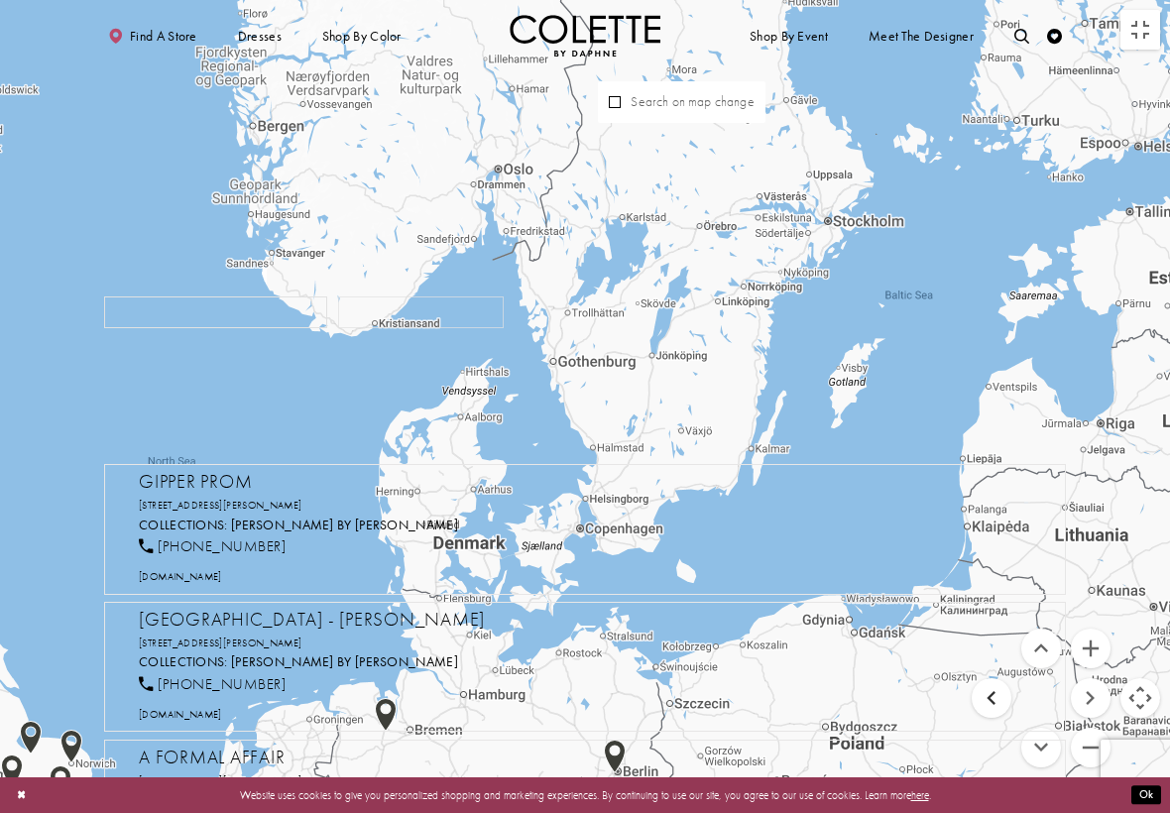
click at [852, 694] on button "Move left" at bounding box center [992, 698] width 40 height 40
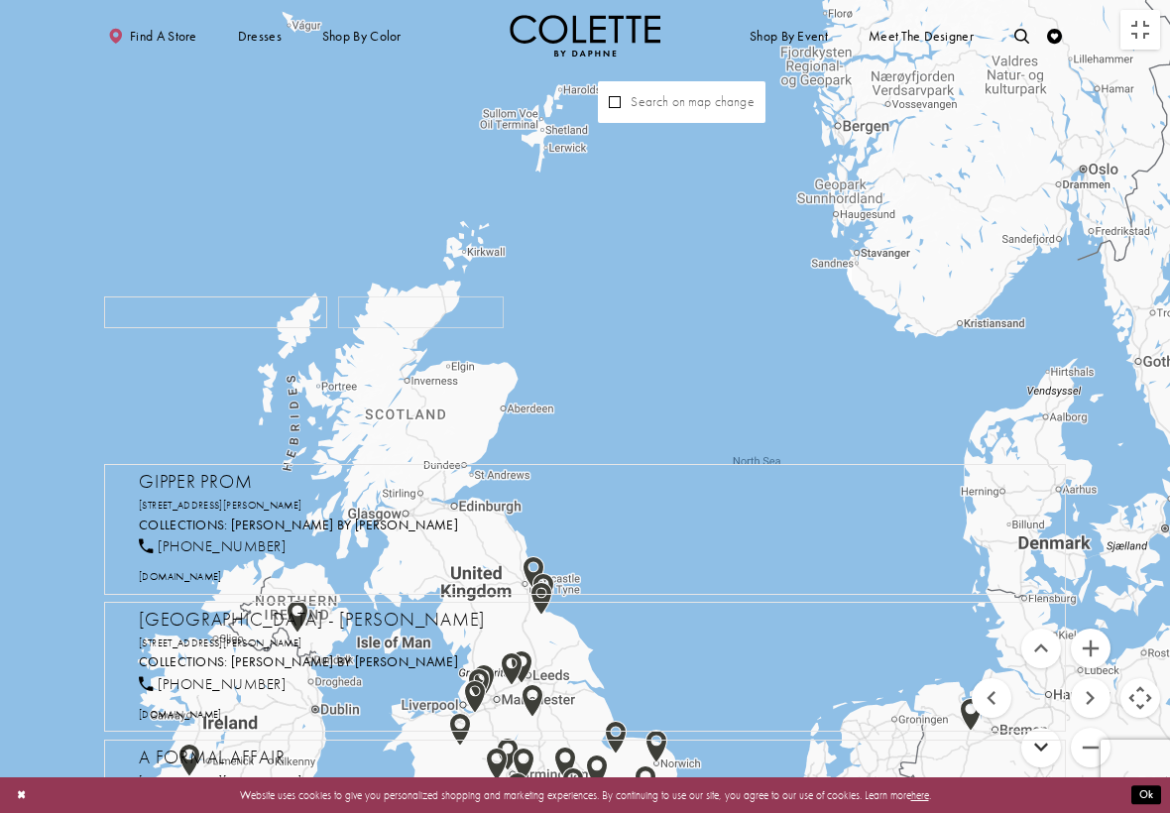
click at [852, 706] on button "Move down" at bounding box center [1041, 748] width 40 height 40
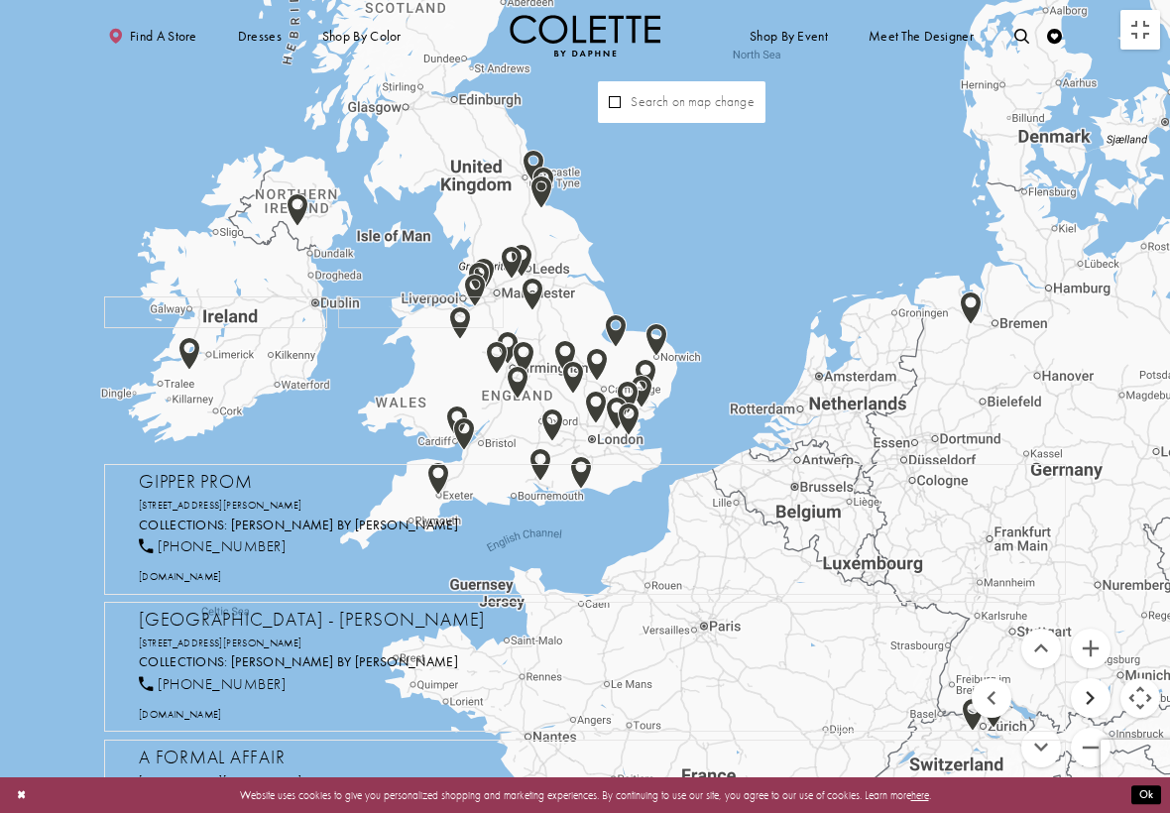
click at [852, 690] on button "Move right" at bounding box center [1091, 698] width 40 height 40
